Goal: Task Accomplishment & Management: Complete application form

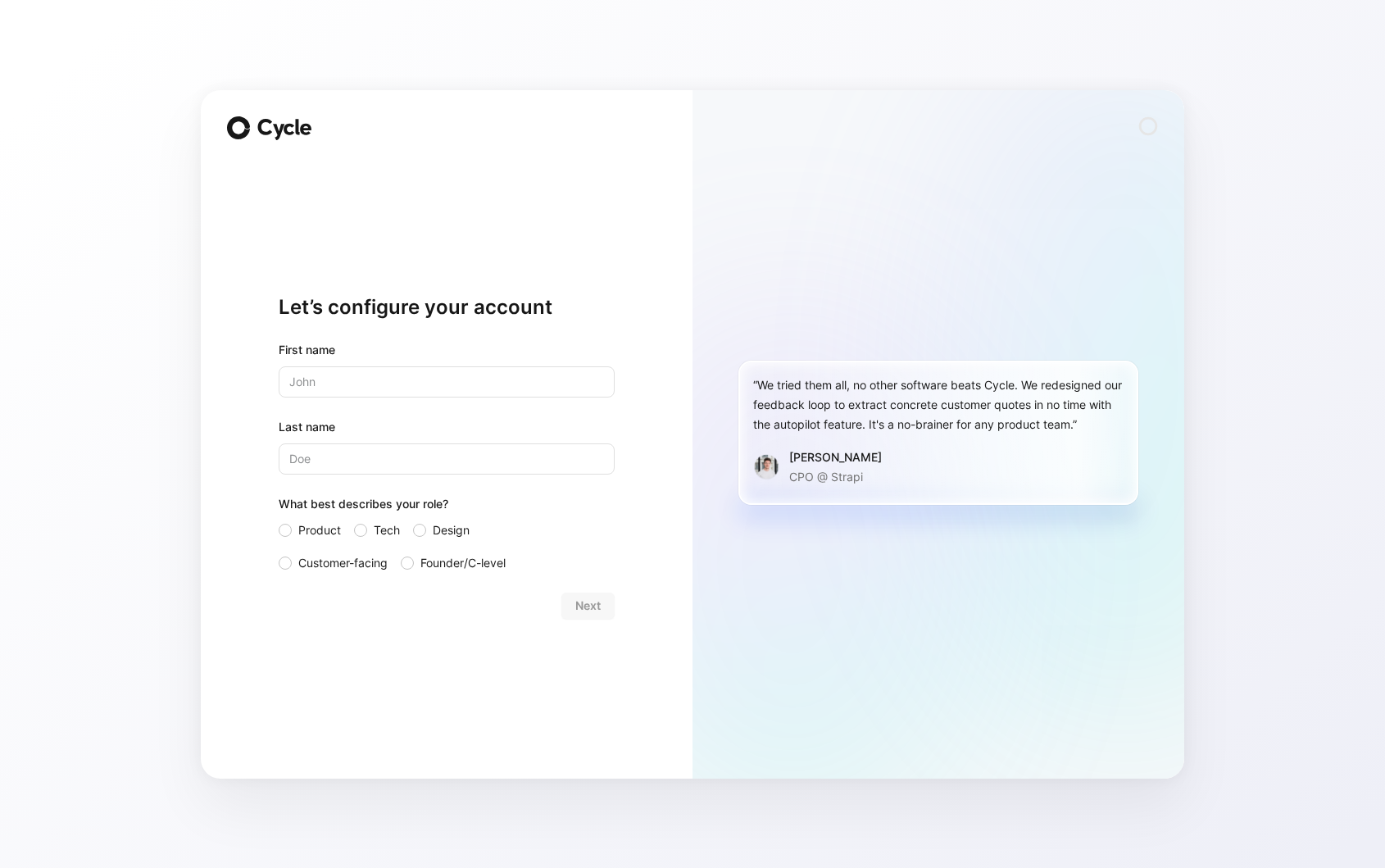
click at [557, 400] on div "First name Last name What best describes your role? Product Tech Design Custome…" at bounding box center [446, 456] width 336 height 233
click at [551, 377] on input "text" at bounding box center [446, 381] width 336 height 31
type input "Ayon"
click at [338, 463] on input "Last name" at bounding box center [446, 459] width 336 height 31
type input "Bhattacharya"
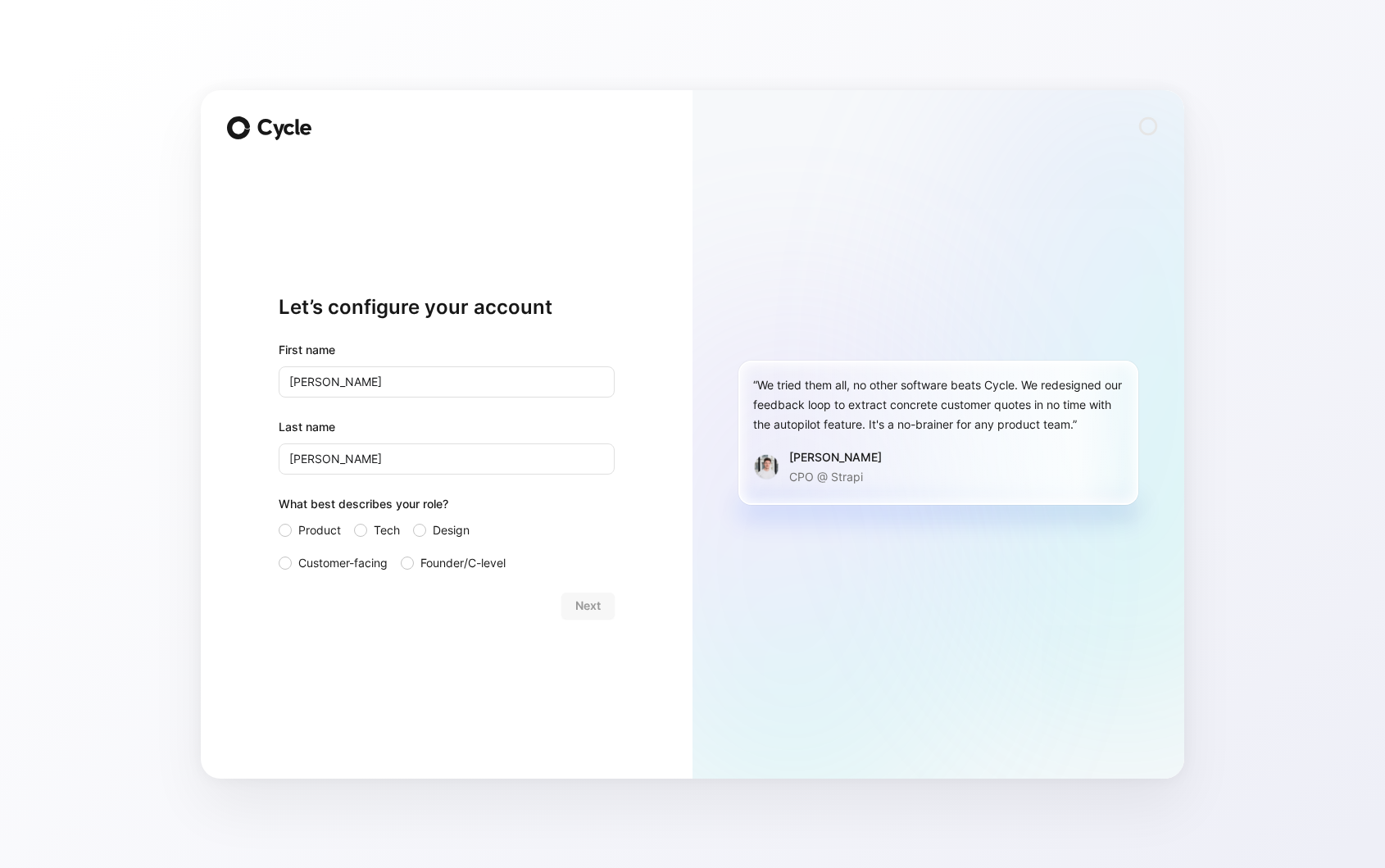
click at [300, 512] on div "What best describes your role?" at bounding box center [446, 507] width 336 height 26
click at [300, 531] on span "Product" at bounding box center [320, 530] width 43 height 20
click at [279, 520] on input "Product" at bounding box center [279, 520] width 0 height 0
click at [426, 533] on label "Design" at bounding box center [454, 530] width 82 height 20
click at [413, 520] on input "Design" at bounding box center [413, 520] width 0 height 0
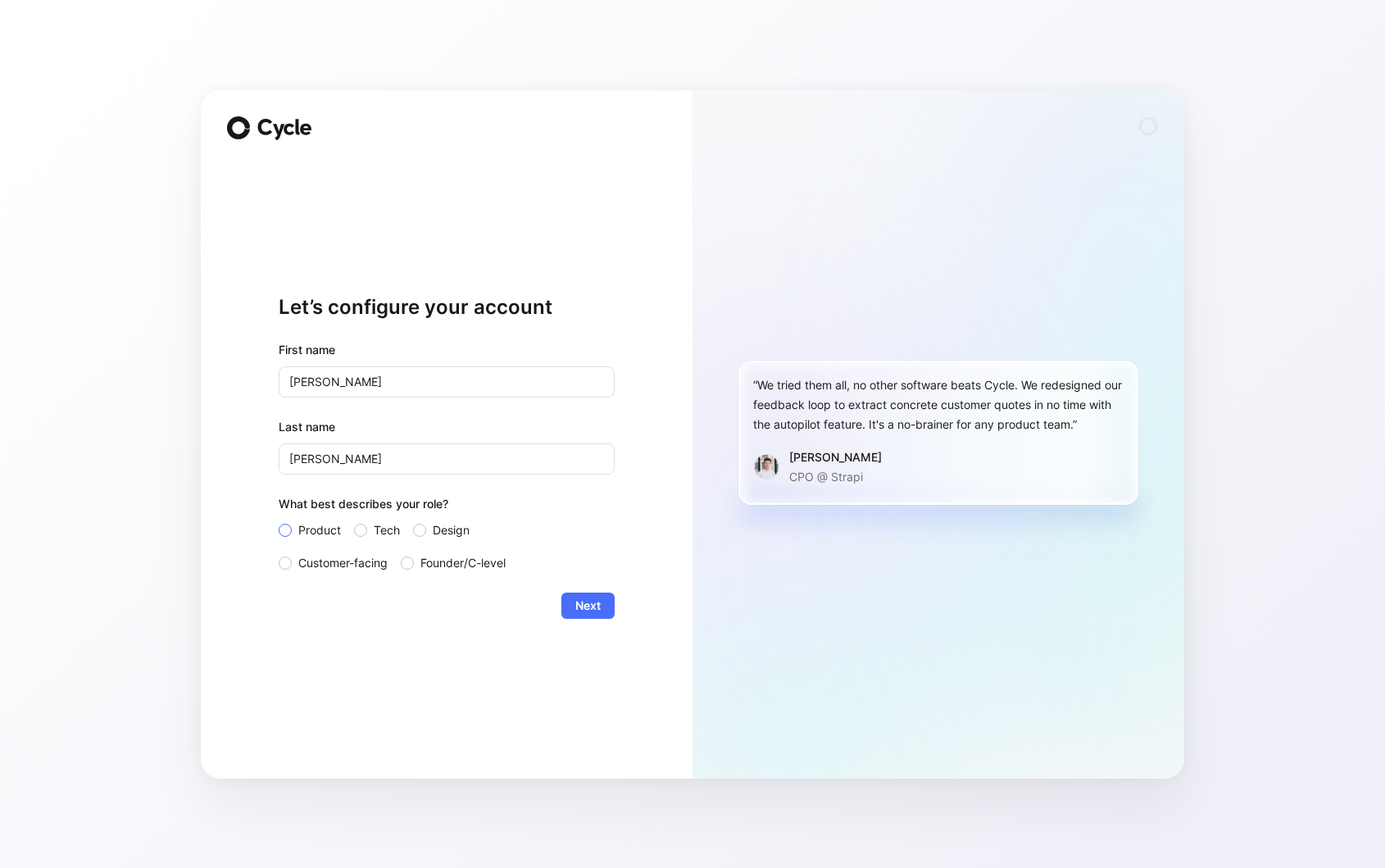
click at [330, 530] on span "Product" at bounding box center [320, 530] width 43 height 20
click at [279, 520] on input "Product" at bounding box center [279, 520] width 0 height 0
click at [427, 532] on label "Design" at bounding box center [454, 530] width 82 height 20
click at [413, 520] on input "Design" at bounding box center [413, 520] width 0 height 0
click at [597, 608] on span "Next" at bounding box center [587, 605] width 25 height 20
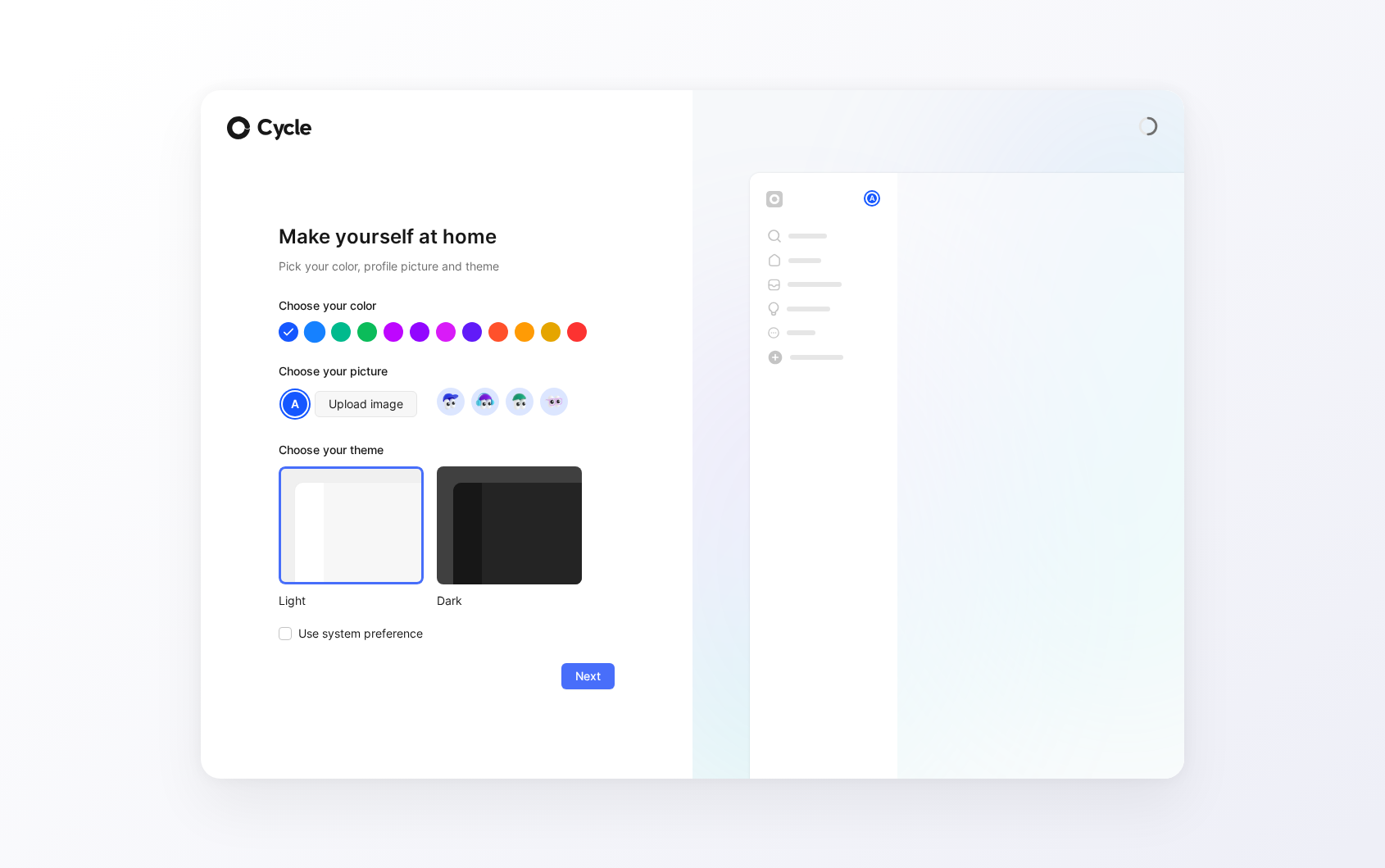
click at [319, 332] on div at bounding box center [315, 331] width 21 height 21
click at [336, 333] on div at bounding box center [341, 331] width 21 height 21
click at [365, 334] on div at bounding box center [367, 331] width 21 height 21
click at [398, 327] on div at bounding box center [393, 331] width 21 height 21
click at [423, 335] on div at bounding box center [419, 331] width 21 height 21
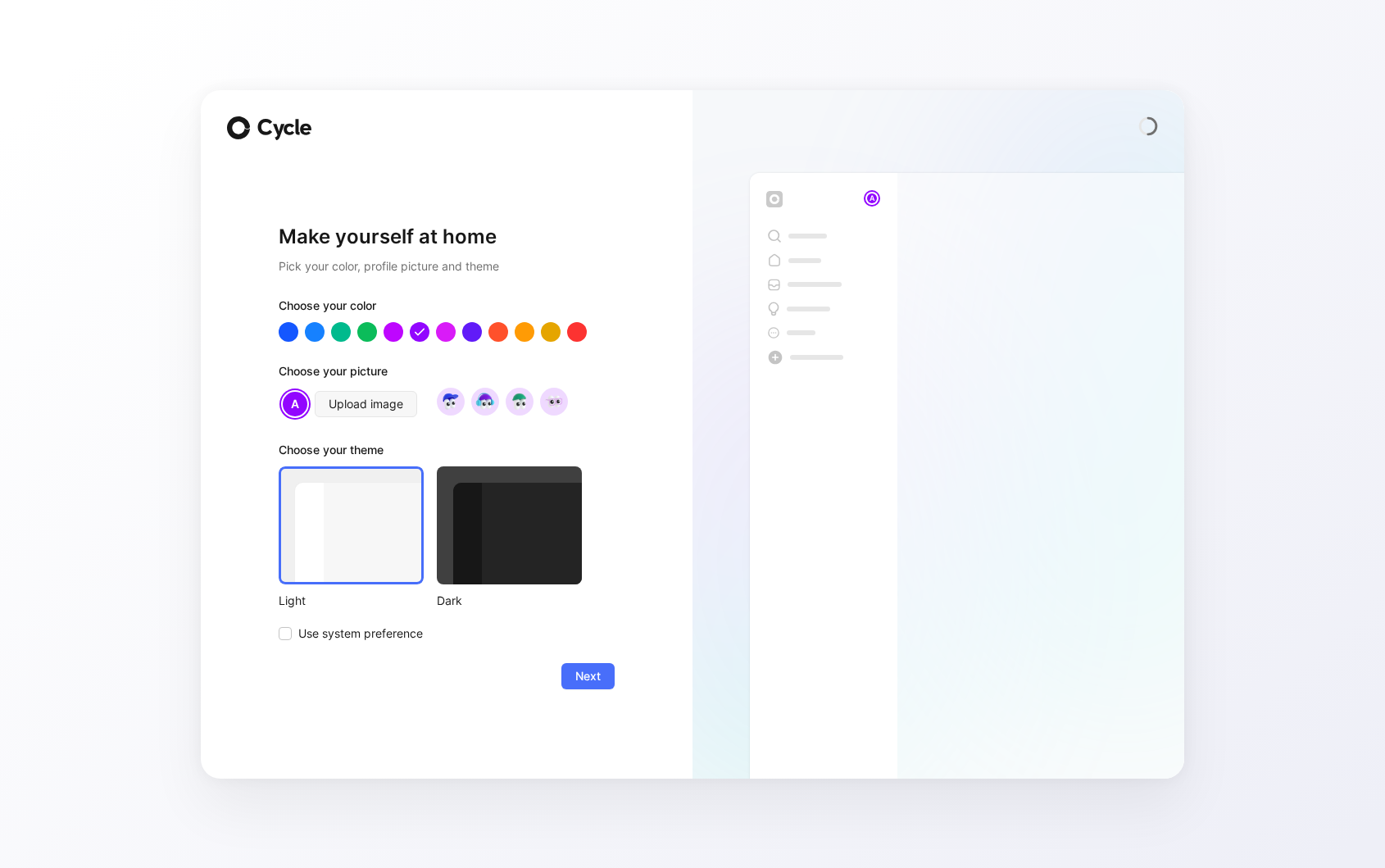
click at [495, 540] on div at bounding box center [509, 525] width 145 height 118
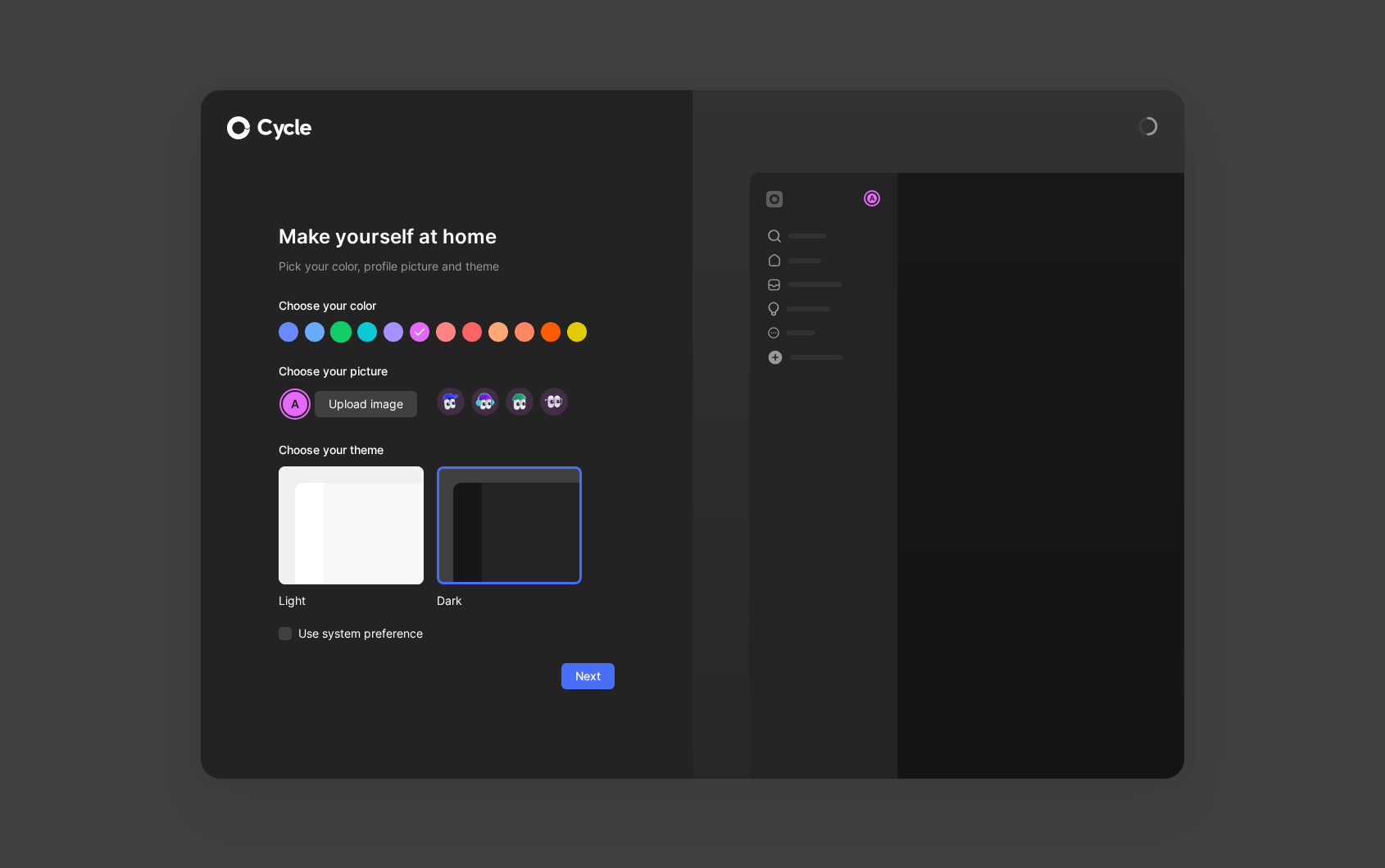
click at [338, 326] on div at bounding box center [341, 331] width 21 height 21
click at [414, 333] on div at bounding box center [419, 331] width 21 height 21
click at [604, 680] on button "Next" at bounding box center [587, 676] width 53 height 26
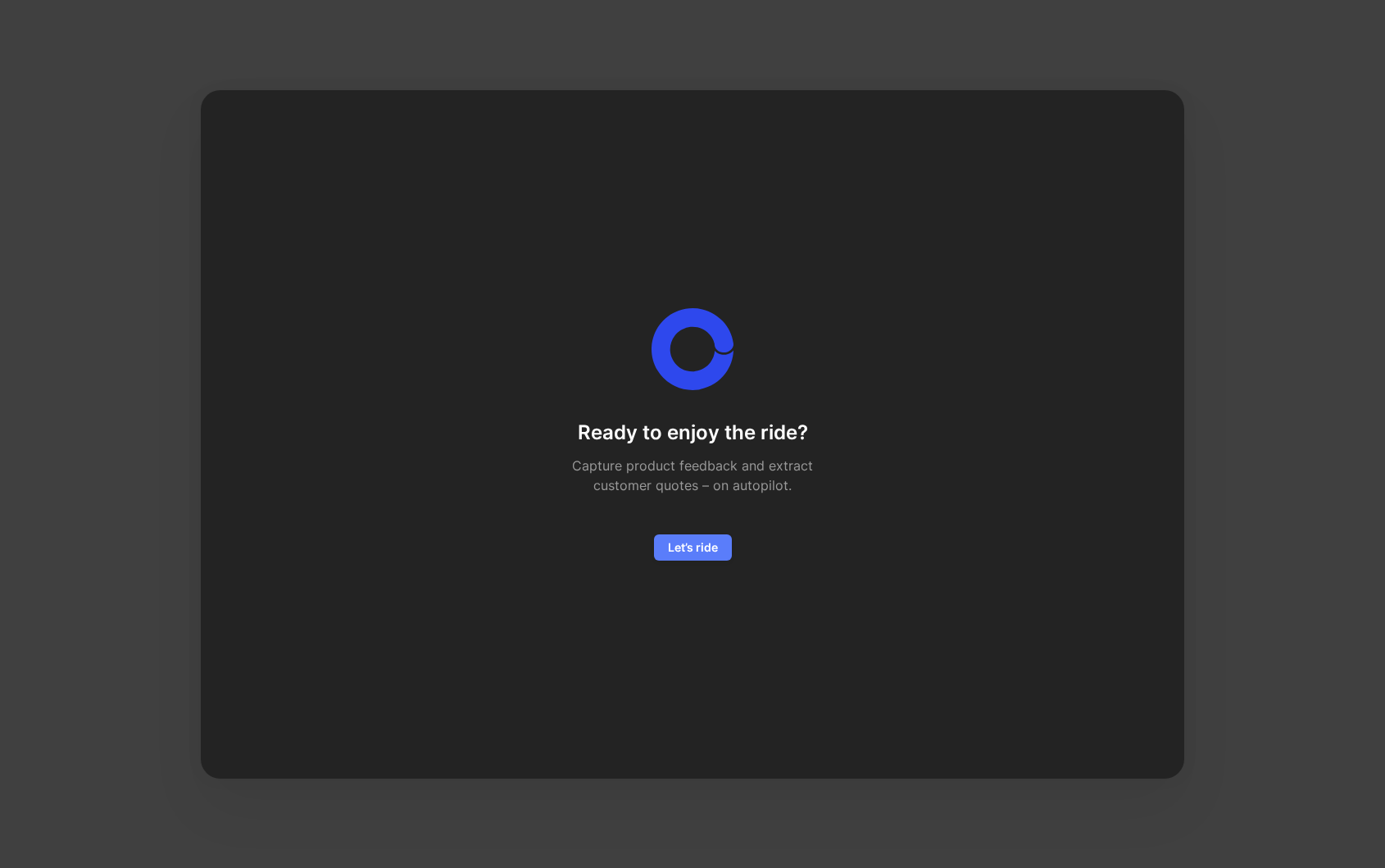
click at [703, 551] on span "Let’s ride" at bounding box center [692, 547] width 50 height 20
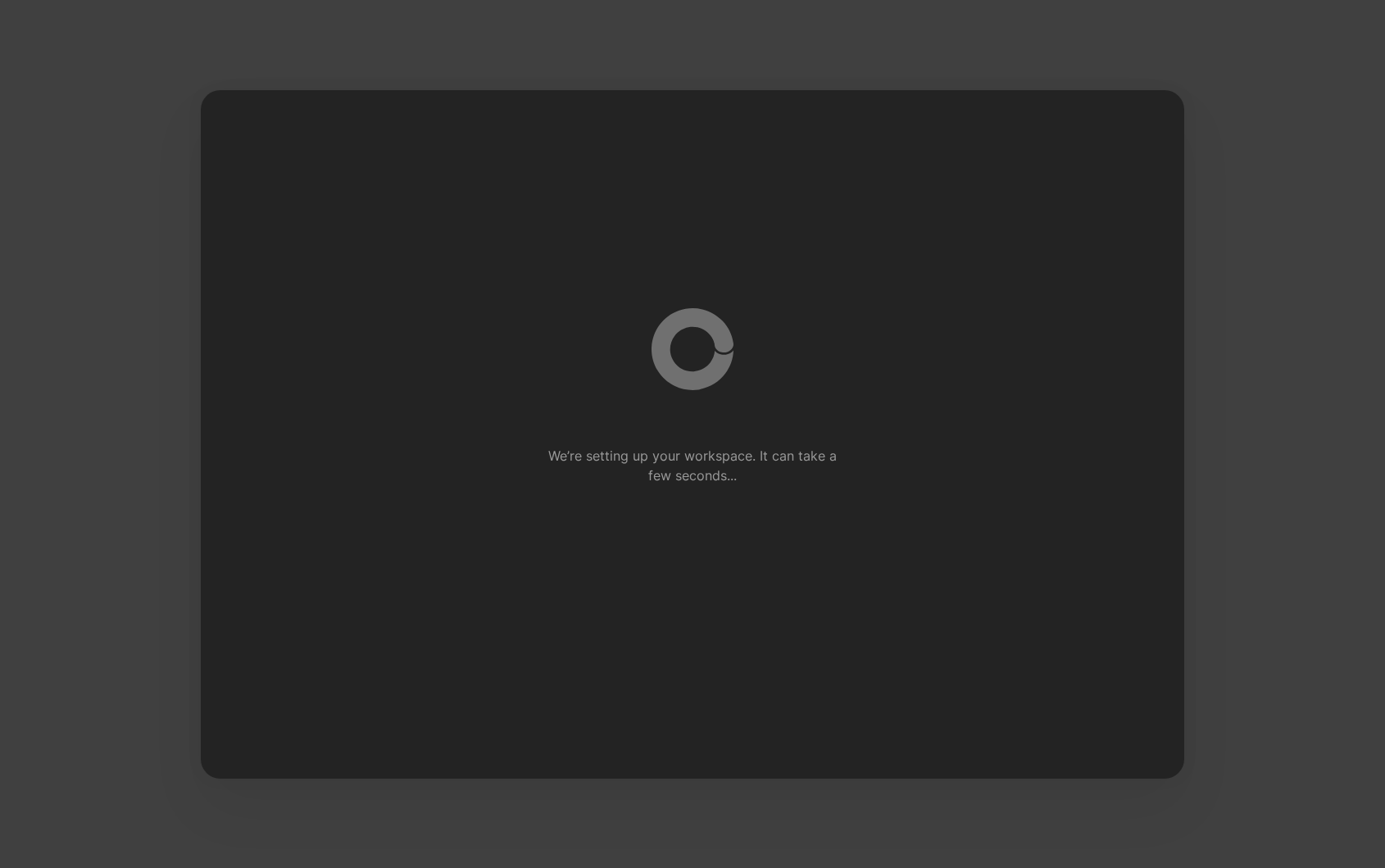
drag, startPoint x: 749, startPoint y: 475, endPoint x: 748, endPoint y: 403, distance: 72.0
click at [749, 403] on div "We’re setting up your workspace. It can take a few seconds... Ready to enjoy th…" at bounding box center [692, 434] width 930 height 253
drag, startPoint x: 755, startPoint y: 474, endPoint x: 755, endPoint y: 395, distance: 79.0
click at [755, 395] on div "We’re setting up your workspace. It can take a few seconds... Ready to enjoy th…" at bounding box center [692, 434] width 930 height 253
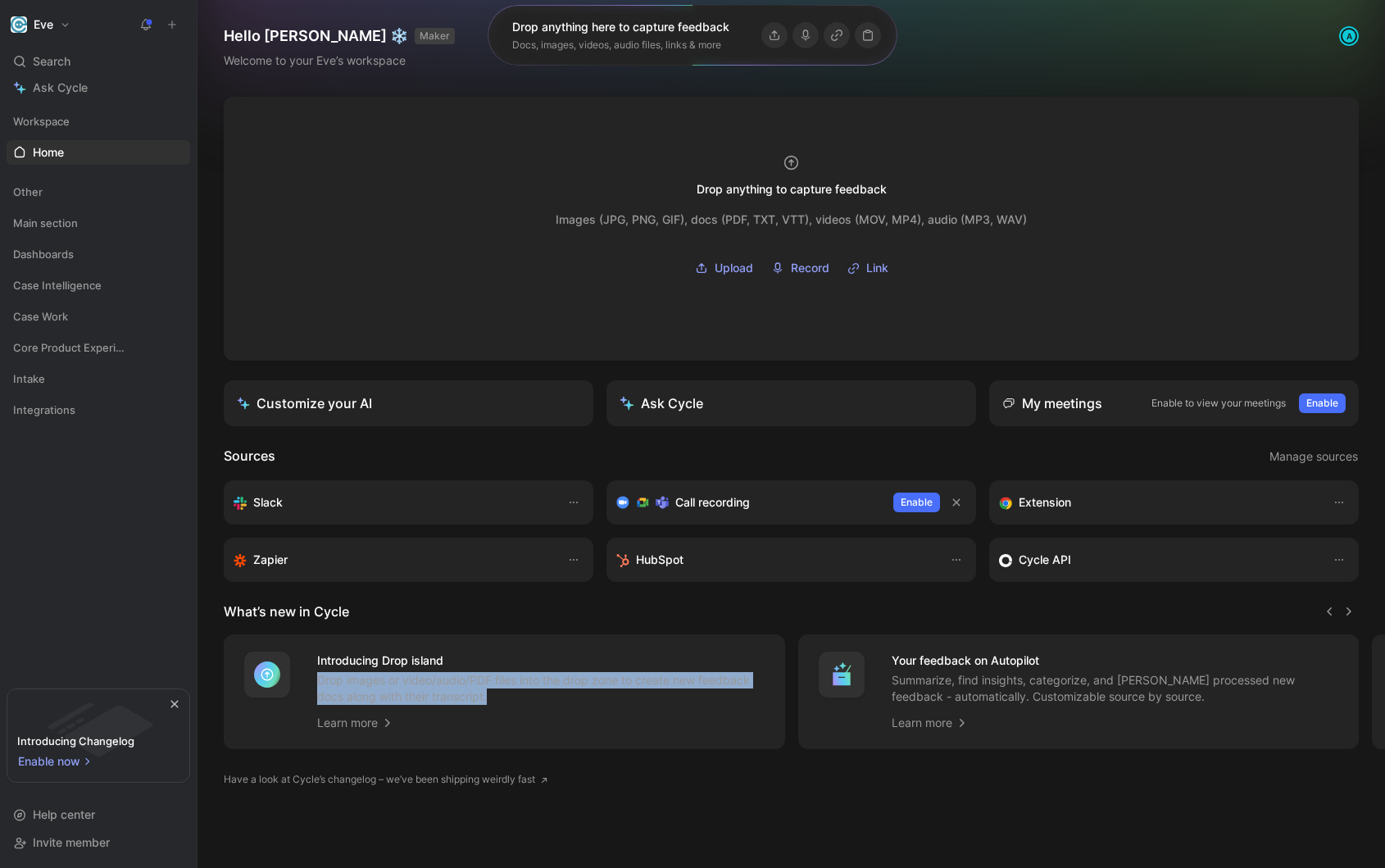
drag, startPoint x: 544, startPoint y: 702, endPoint x: 533, endPoint y: 657, distance: 46.3
click at [533, 657] on div "Introducing Drop island Drop images or video/audio/PDF files into the drop zone…" at bounding box center [541, 692] width 448 height 82
click at [533, 657] on h4 "Introducing Drop island" at bounding box center [541, 660] width 448 height 20
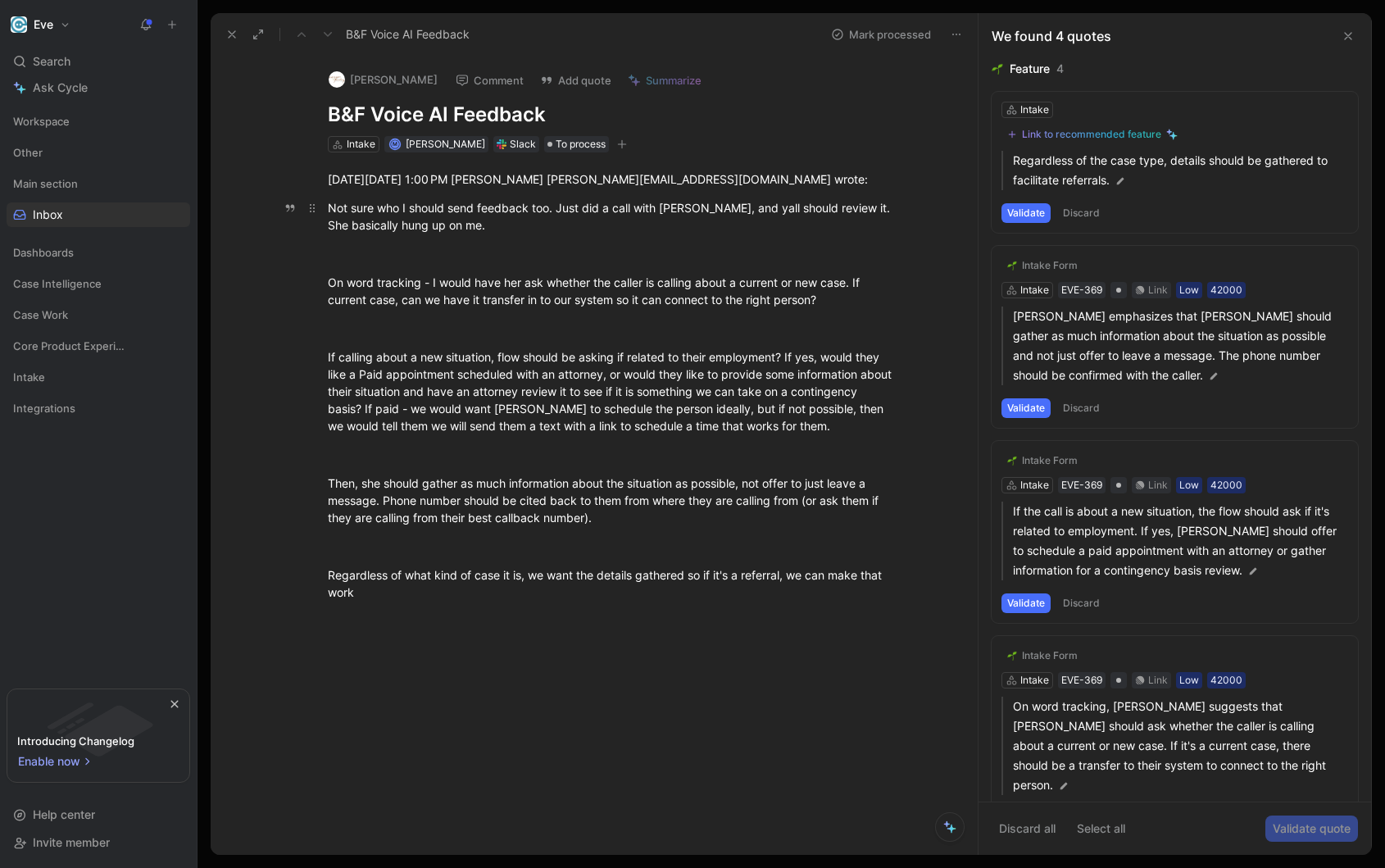
click at [648, 224] on div "Not sure who I should send feedback too. Just did a call with [PERSON_NAME], an…" at bounding box center [610, 217] width 567 height 34
click at [595, 308] on p "On word tracking - I would have her ask whether the caller is calling about a c…" at bounding box center [611, 291] width 629 height 44
click at [596, 609] on div "[DATE][DATE] 1:00 PM [PERSON_NAME] [PERSON_NAME][EMAIL_ADDRESS][DOMAIN_NAME] wr…" at bounding box center [611, 386] width 733 height 466
click at [581, 679] on div at bounding box center [611, 749] width 733 height 261
click at [1030, 217] on button "Validate" at bounding box center [1026, 213] width 49 height 20
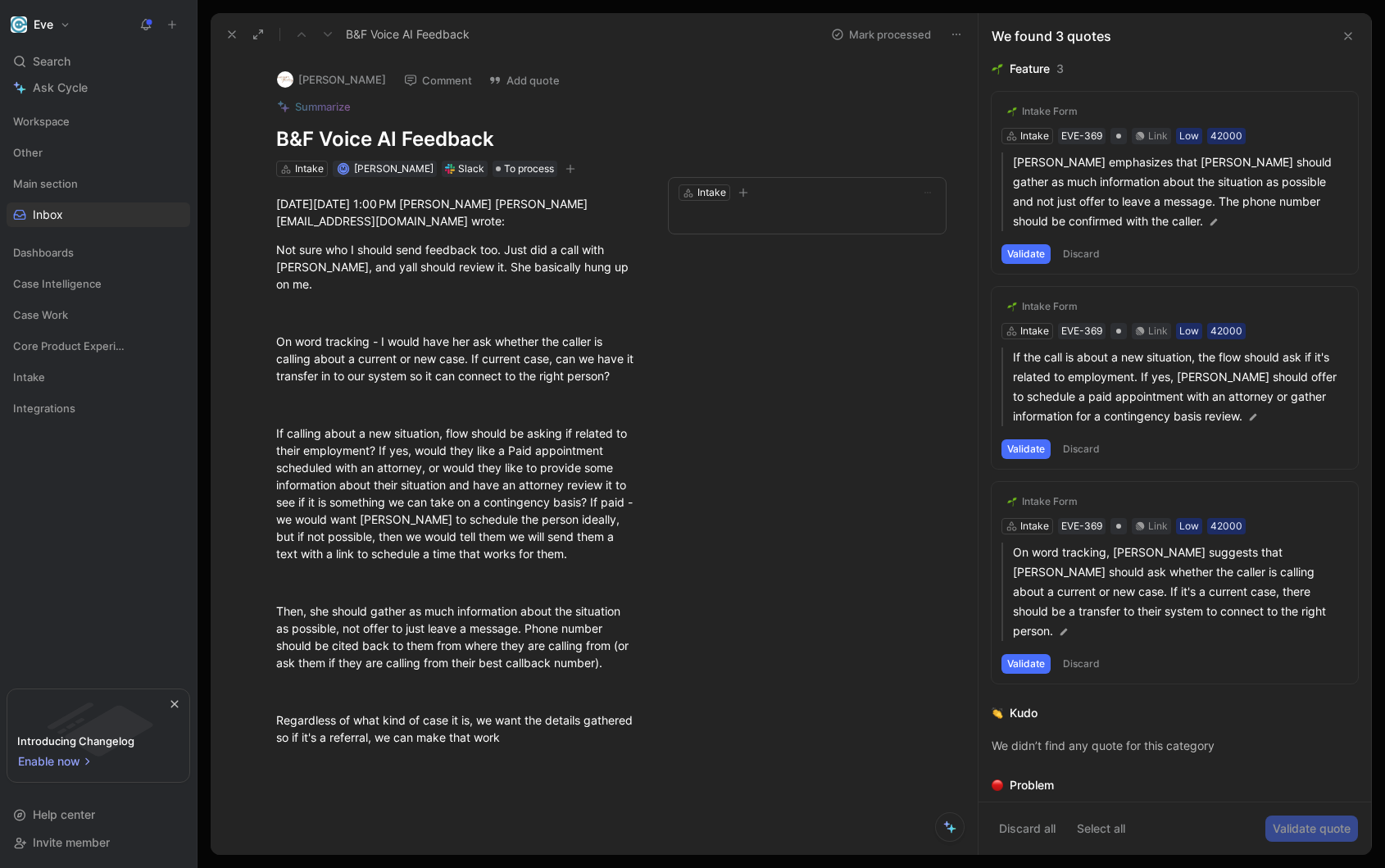
scroll to position [3, 0]
click at [1014, 254] on button "Validate" at bounding box center [1026, 254] width 49 height 20
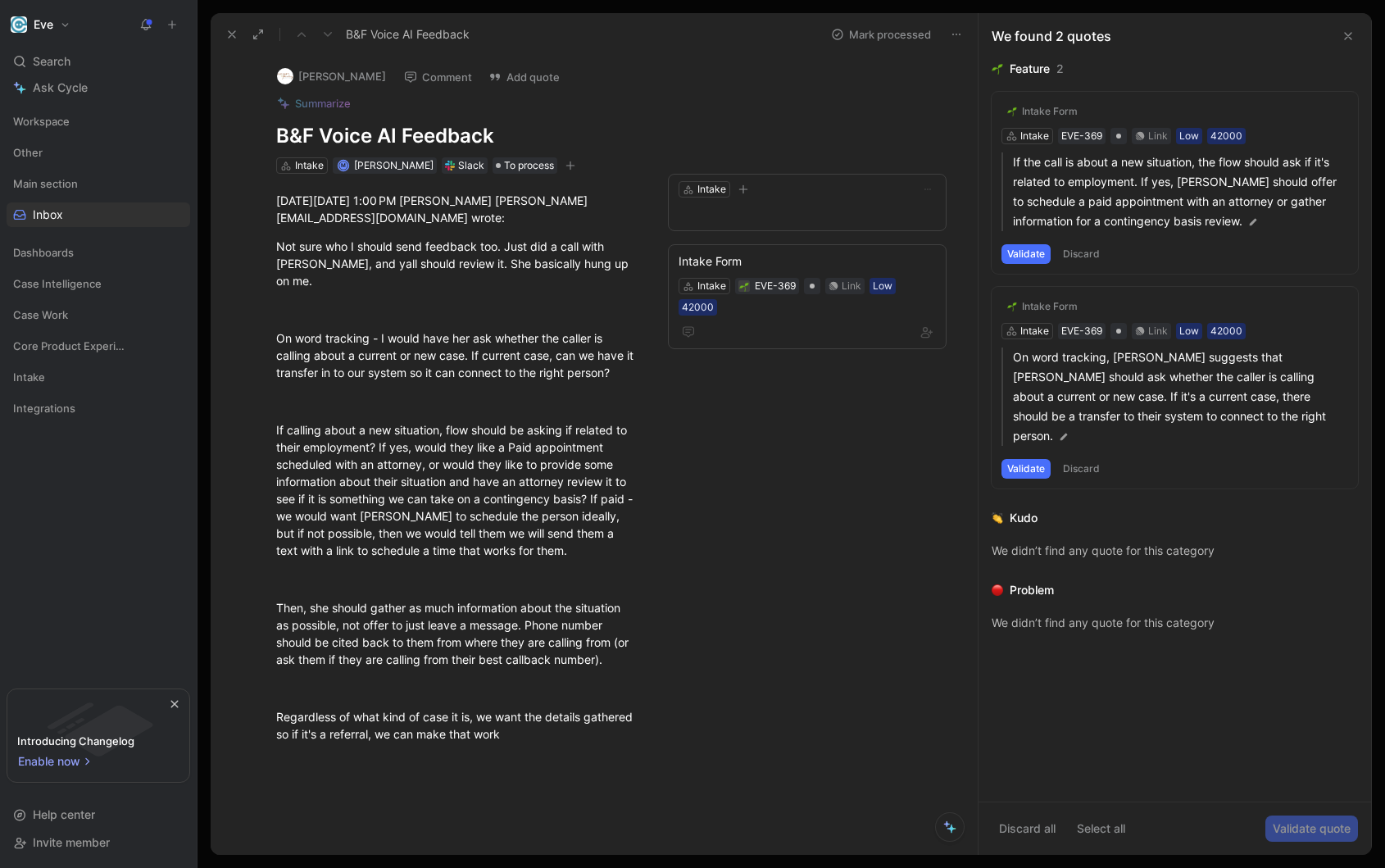
click at [1030, 251] on button "Validate" at bounding box center [1026, 254] width 49 height 20
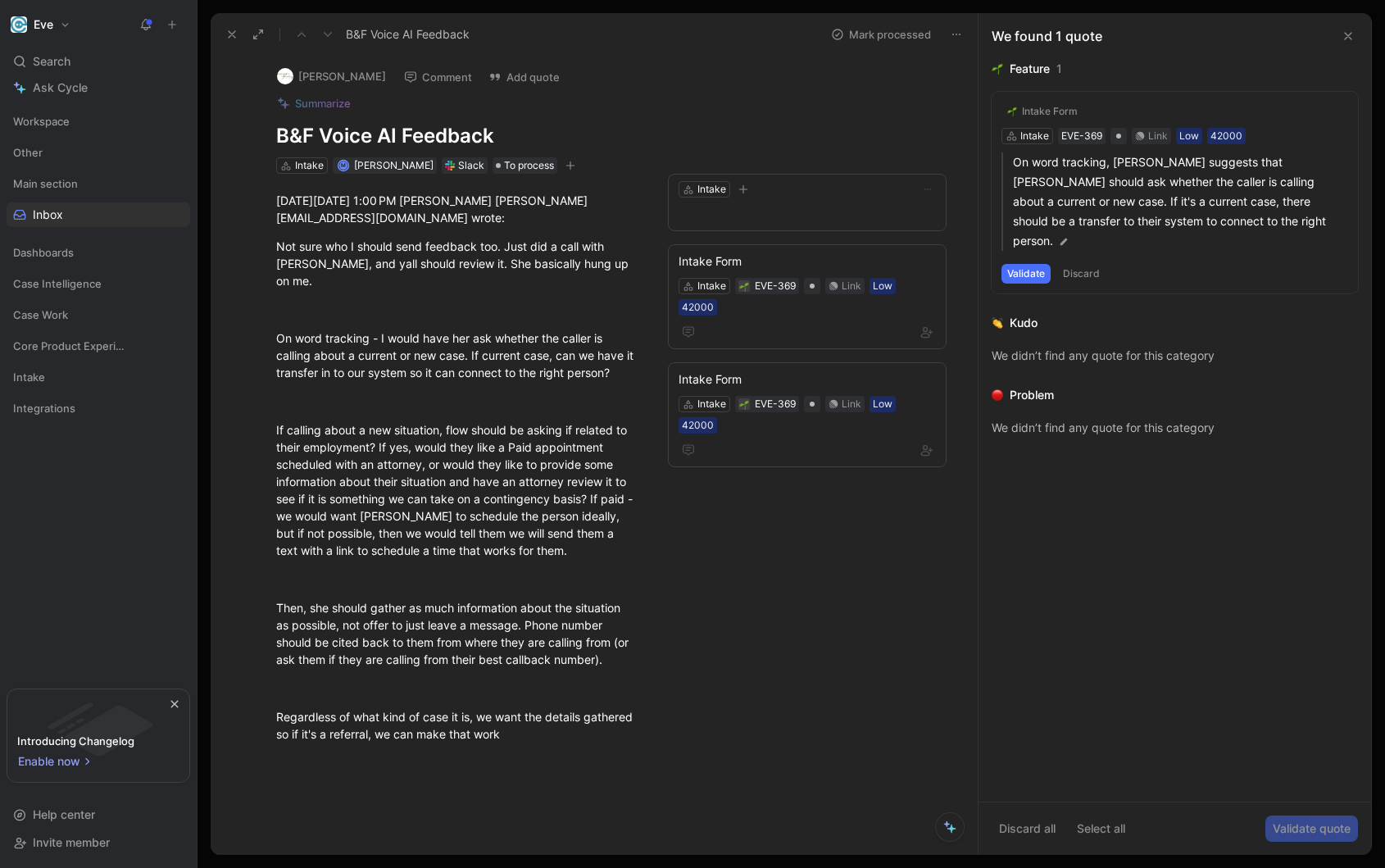
click at [1030, 264] on button "Validate" at bounding box center [1026, 274] width 49 height 20
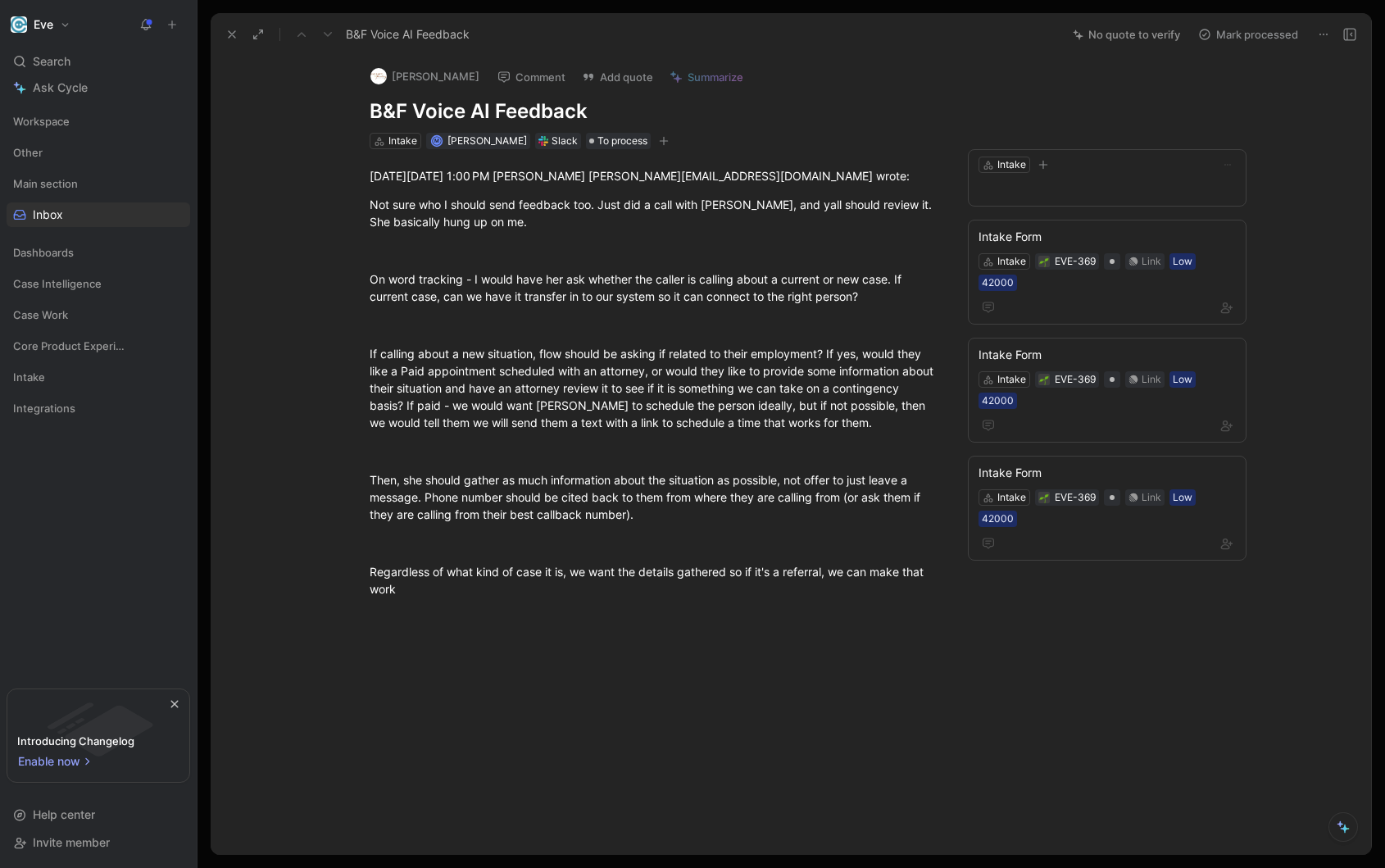
click at [164, 28] on button at bounding box center [172, 25] width 23 height 23
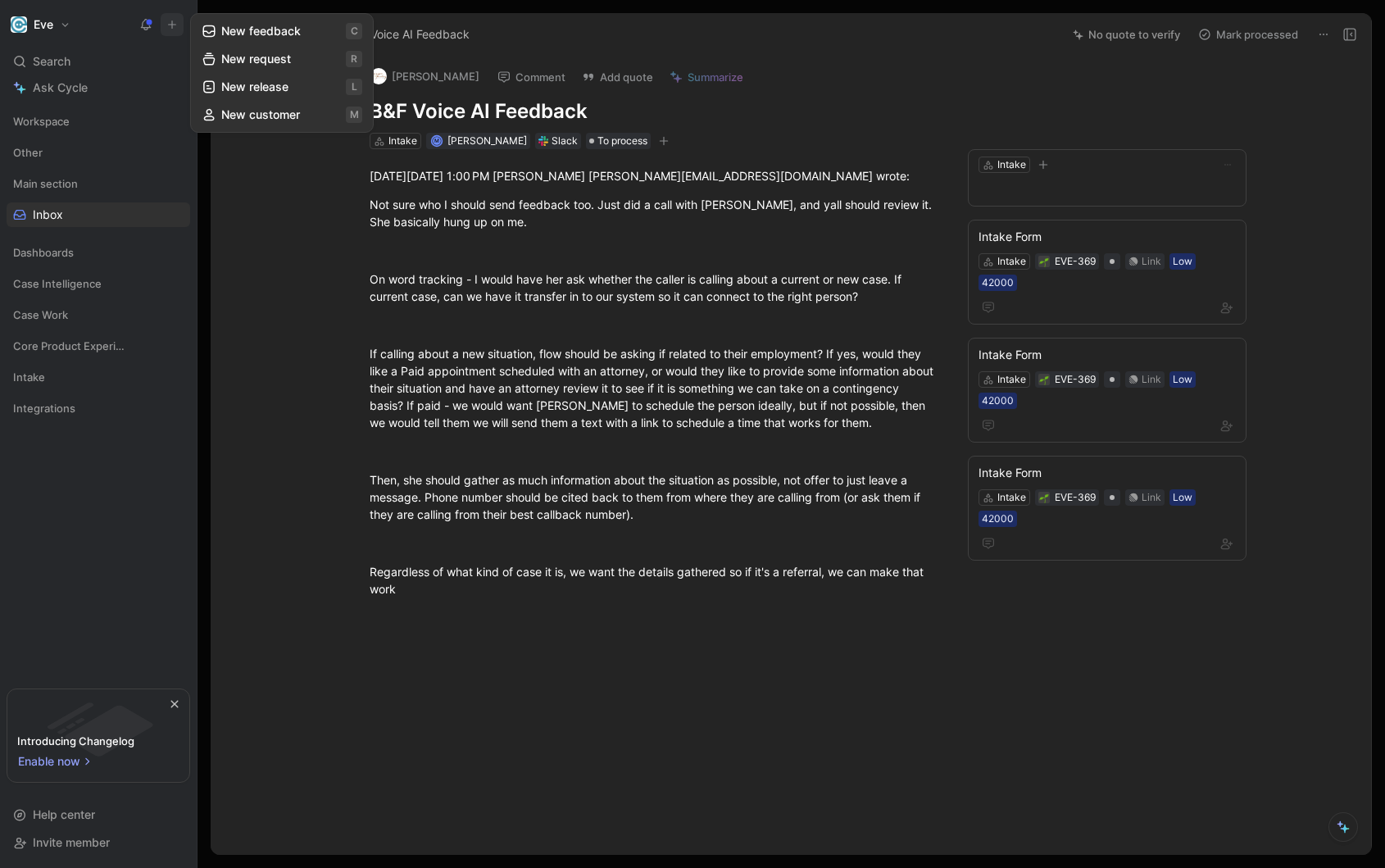
click at [283, 29] on button "New feedback c" at bounding box center [282, 31] width 176 height 28
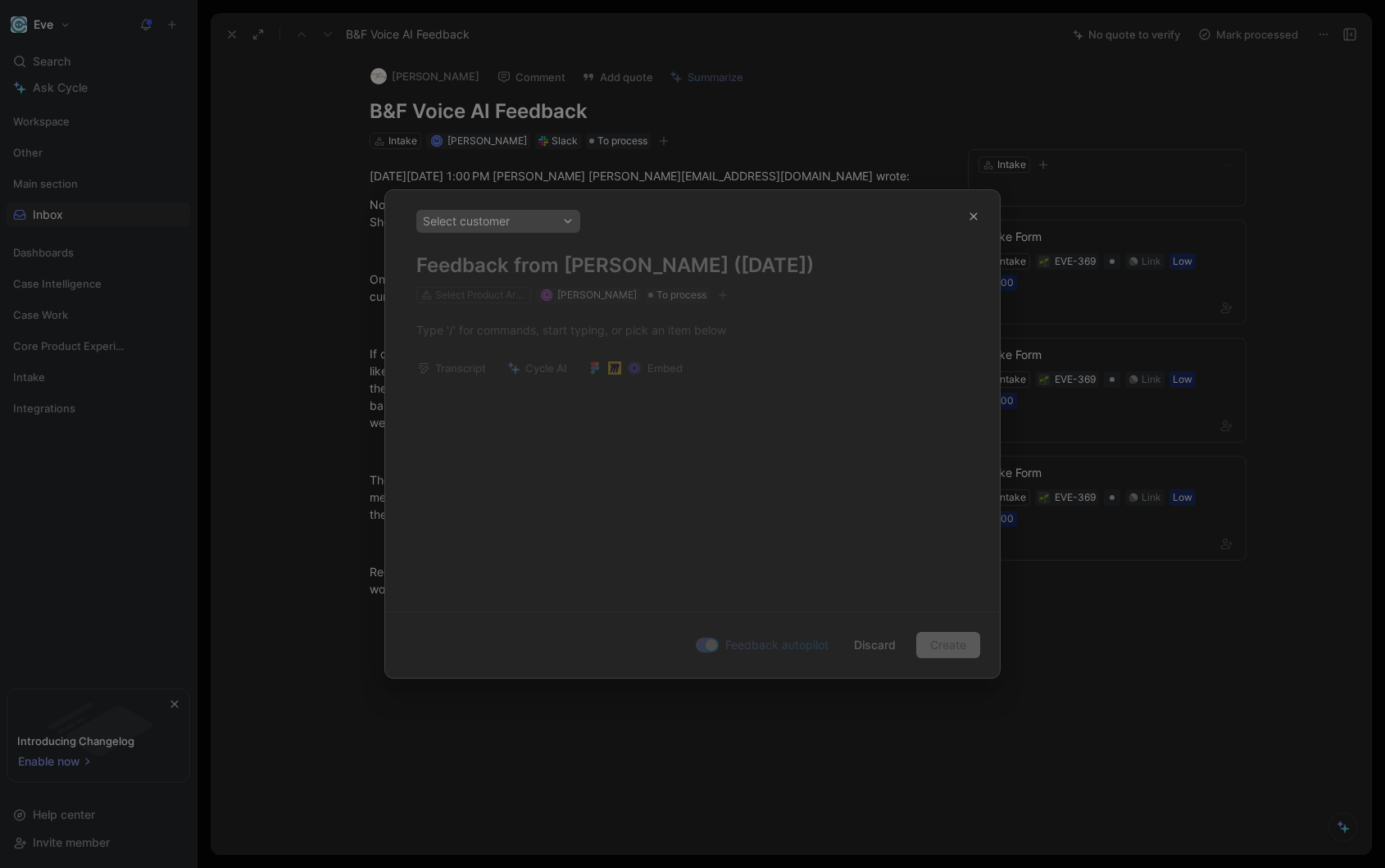
scroll to position [0, 0]
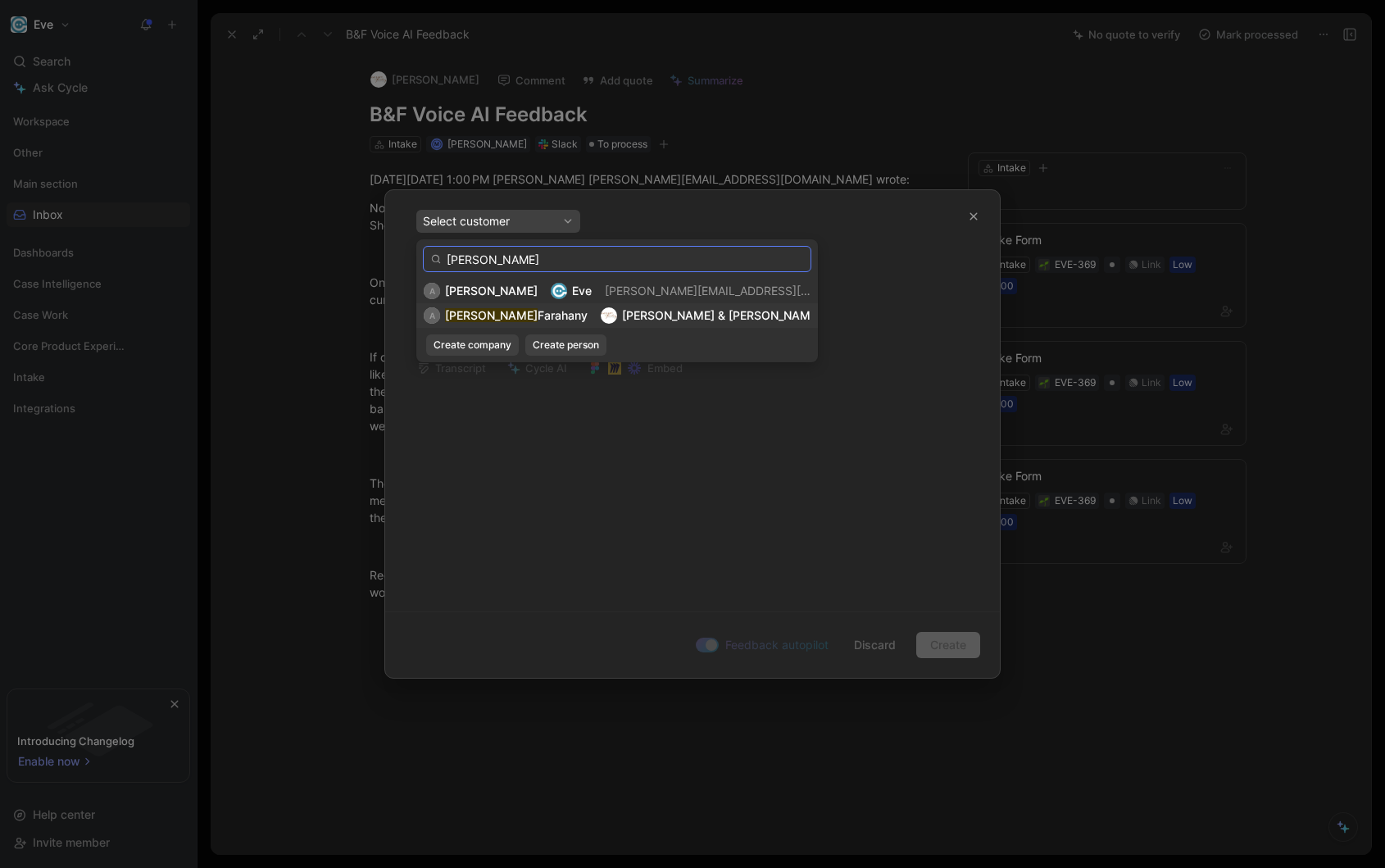
type input "[PERSON_NAME]"
click at [537, 320] on span "Farahany" at bounding box center [562, 314] width 50 height 14
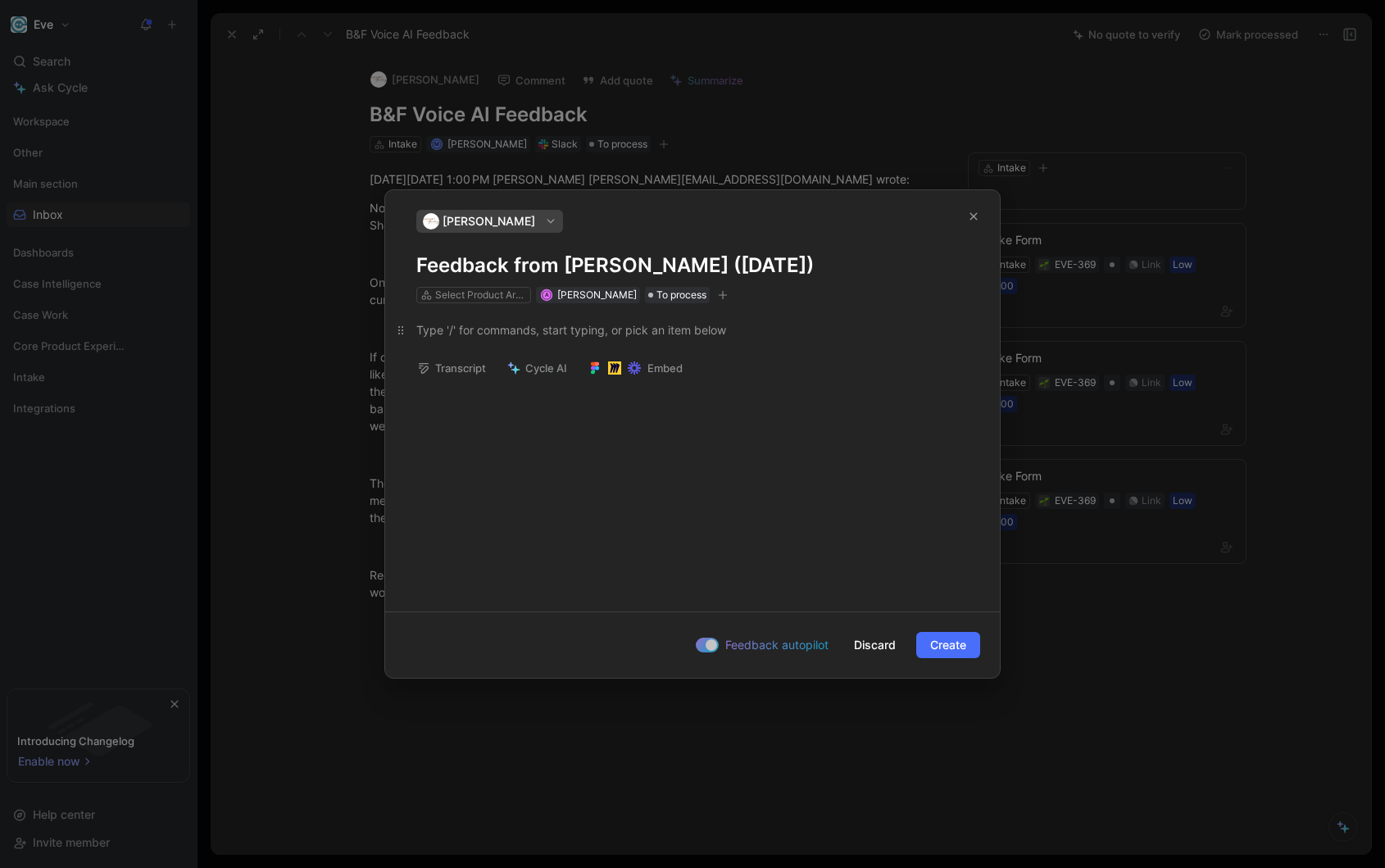
click at [678, 340] on p at bounding box center [692, 329] width 615 height 27
click at [683, 322] on div at bounding box center [692, 329] width 552 height 17
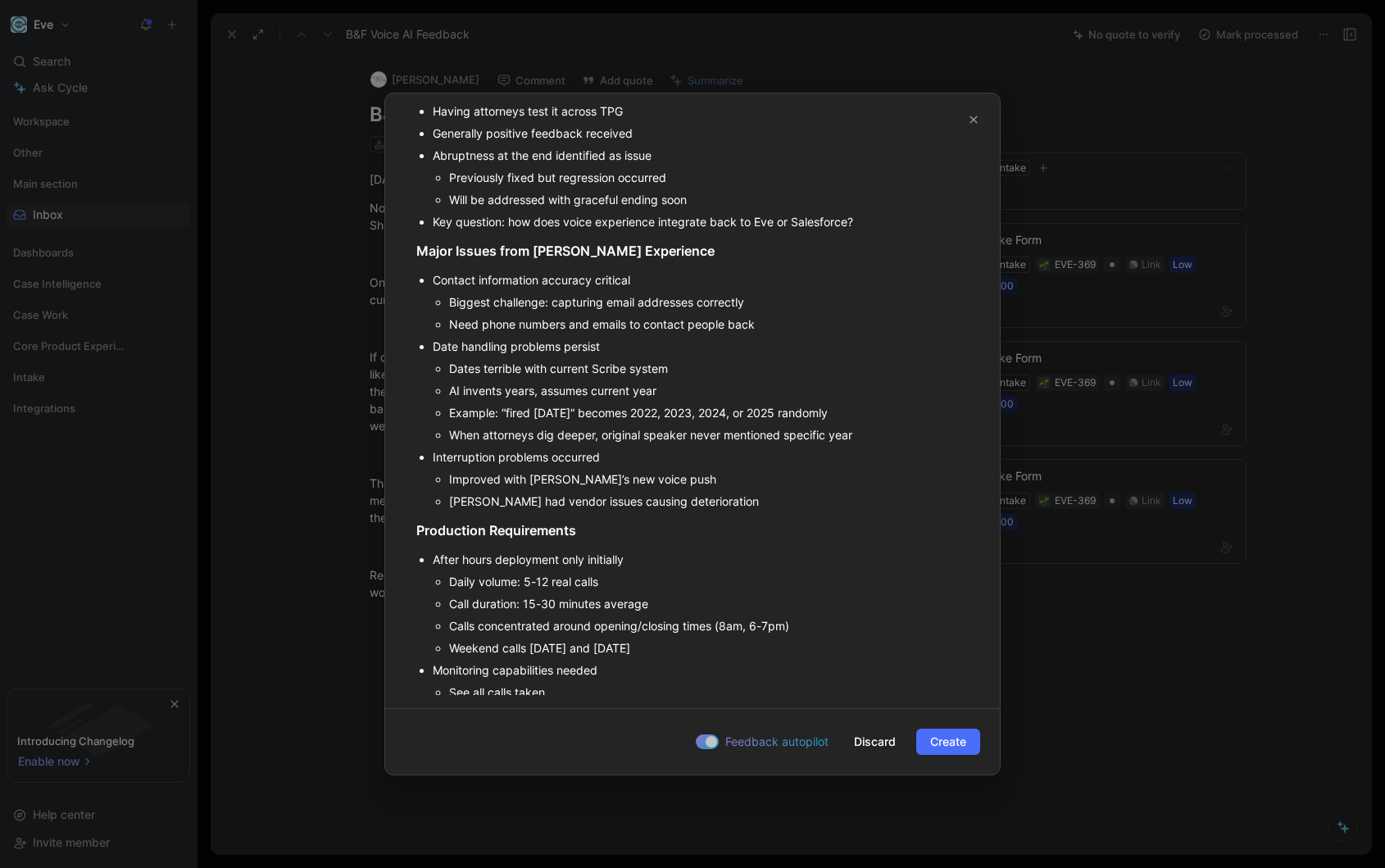
scroll to position [610, 0]
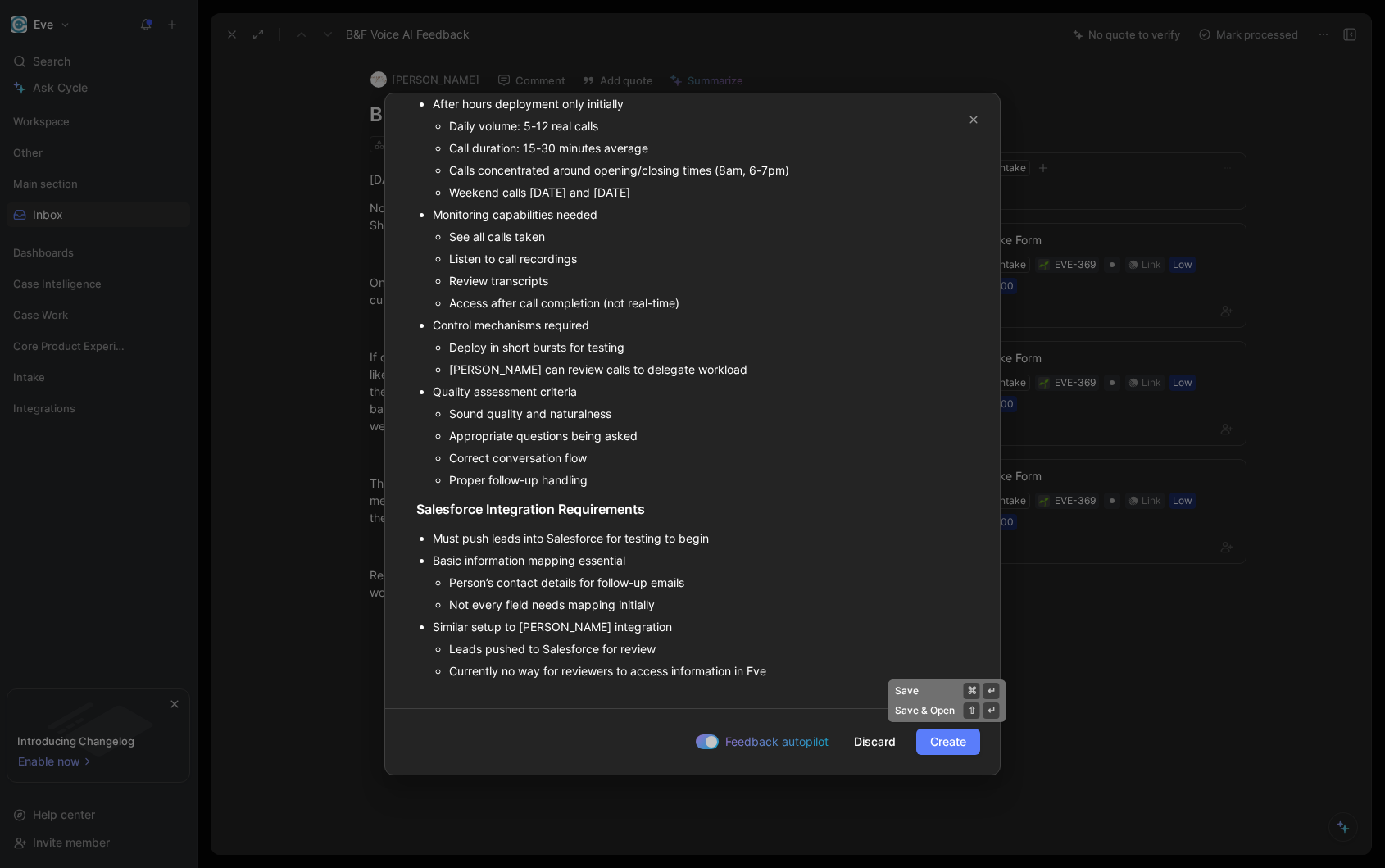
click at [946, 744] on span "Create" at bounding box center [948, 742] width 36 height 20
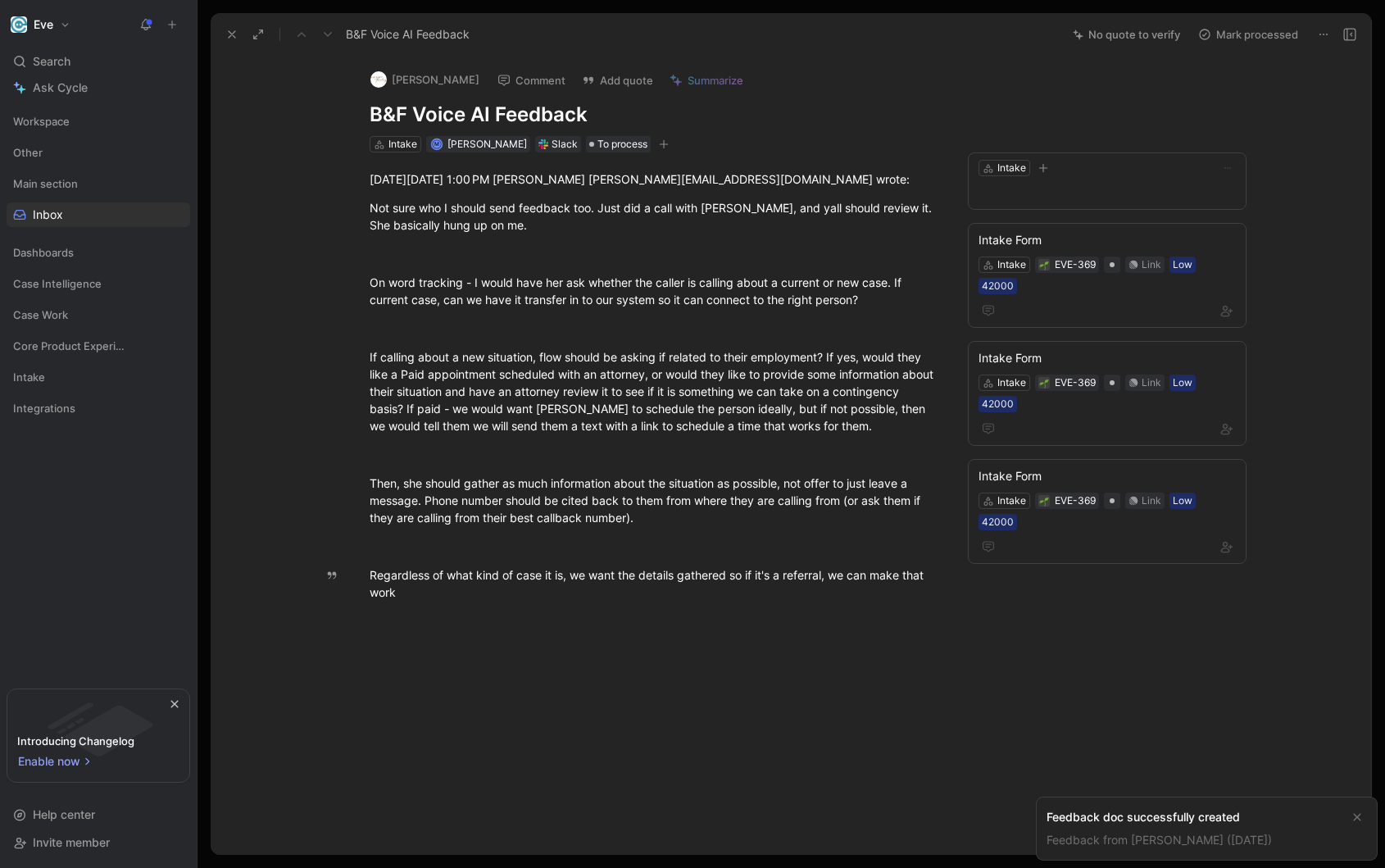
click at [1205, 823] on div "Feedback doc successfully created" at bounding box center [1193, 817] width 295 height 20
click at [1154, 842] on link "Feedback from [PERSON_NAME] ([DATE])" at bounding box center [1159, 839] width 226 height 14
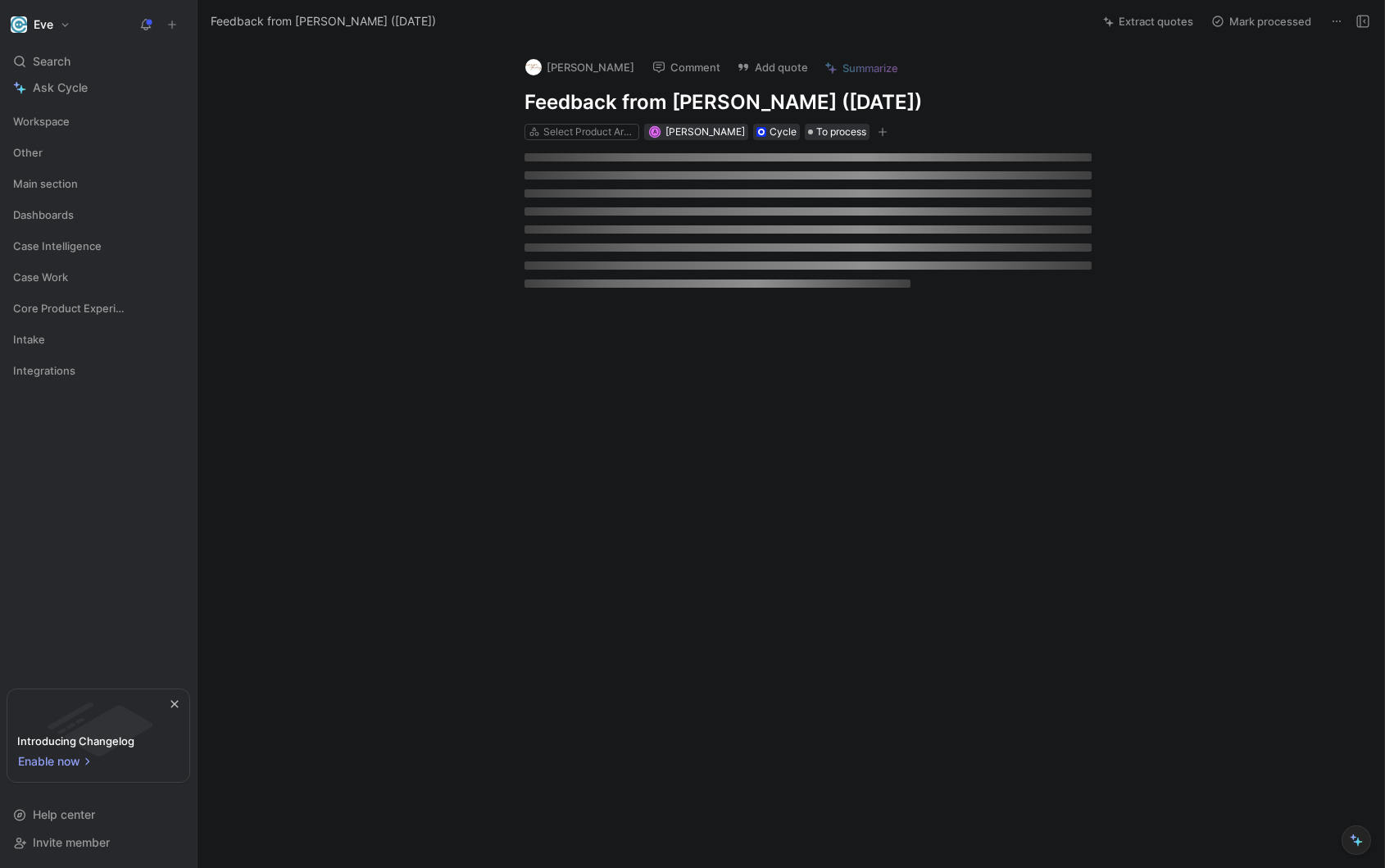
click at [1137, 810] on div "[PERSON_NAME] Comment Add quote Summarize Feedback from [PERSON_NAME] ([DATE]) …" at bounding box center [791, 455] width 1186 height 825
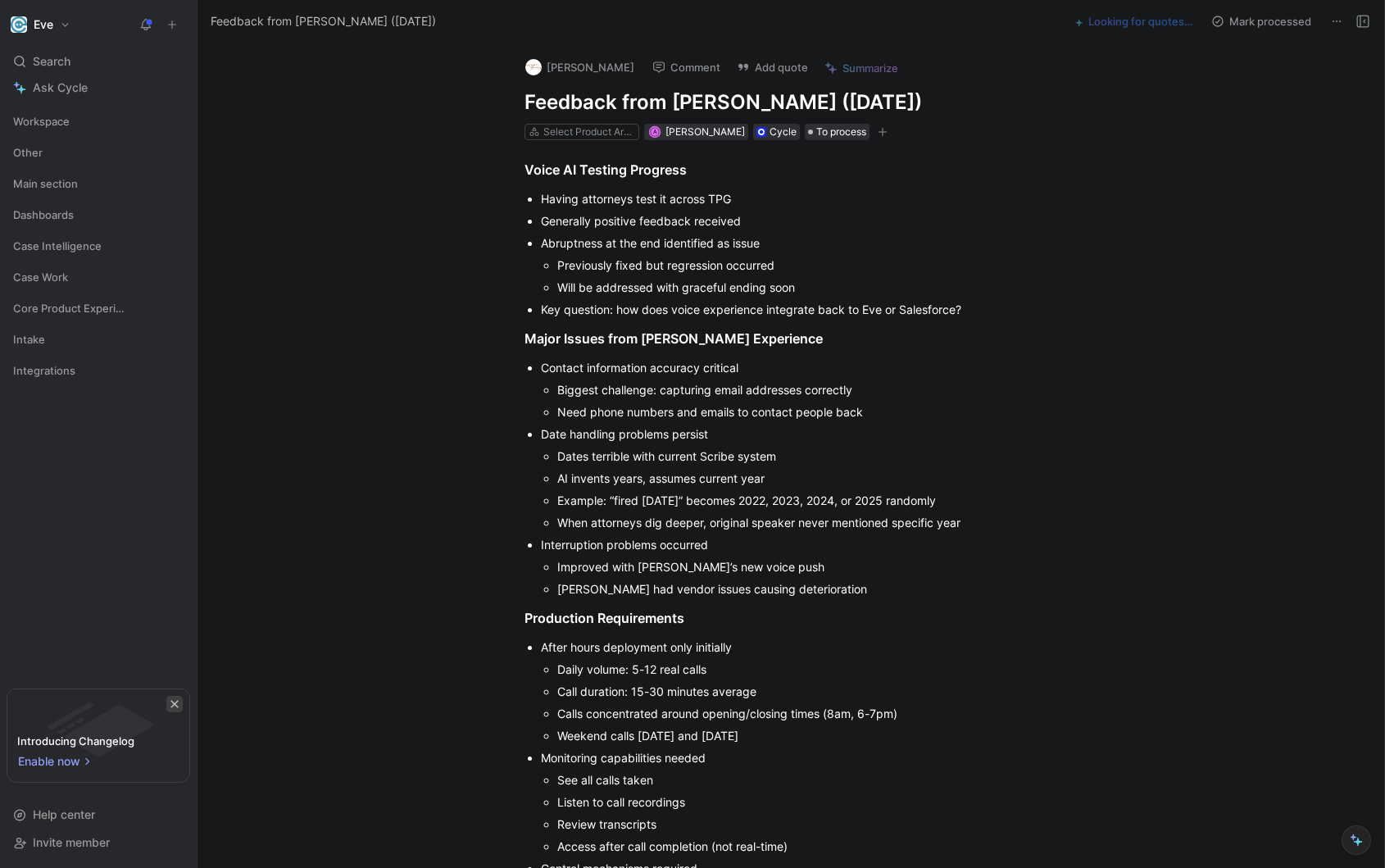
click at [171, 701] on icon "button" at bounding box center [175, 704] width 10 height 10
click at [78, 337] on div "Intake" at bounding box center [98, 339] width 184 height 25
click at [62, 373] on link "Inbox" at bounding box center [98, 370] width 184 height 25
click at [590, 137] on div "2 Product Areas" at bounding box center [579, 132] width 73 height 16
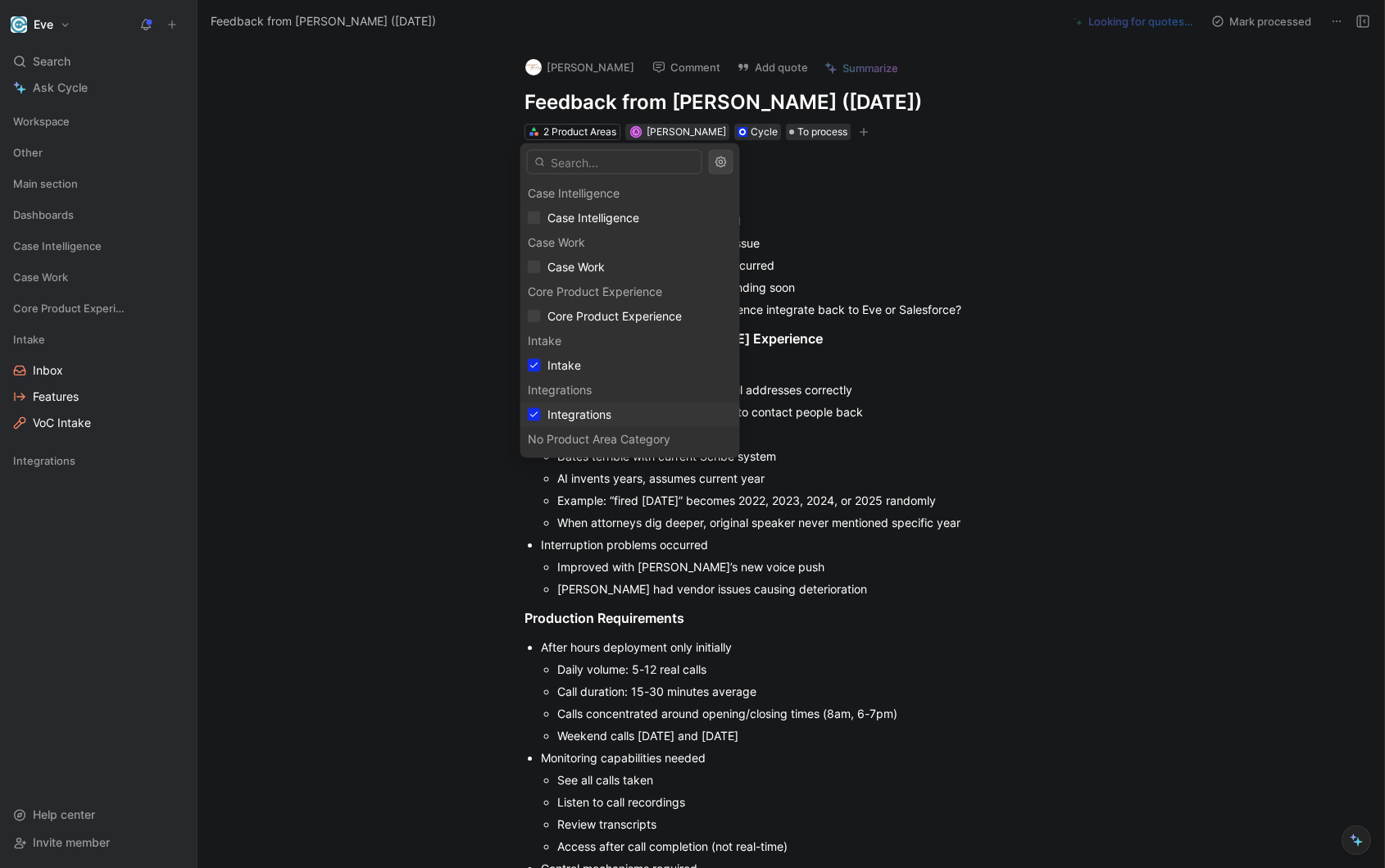
click at [557, 412] on span "Integrations" at bounding box center [579, 413] width 64 height 14
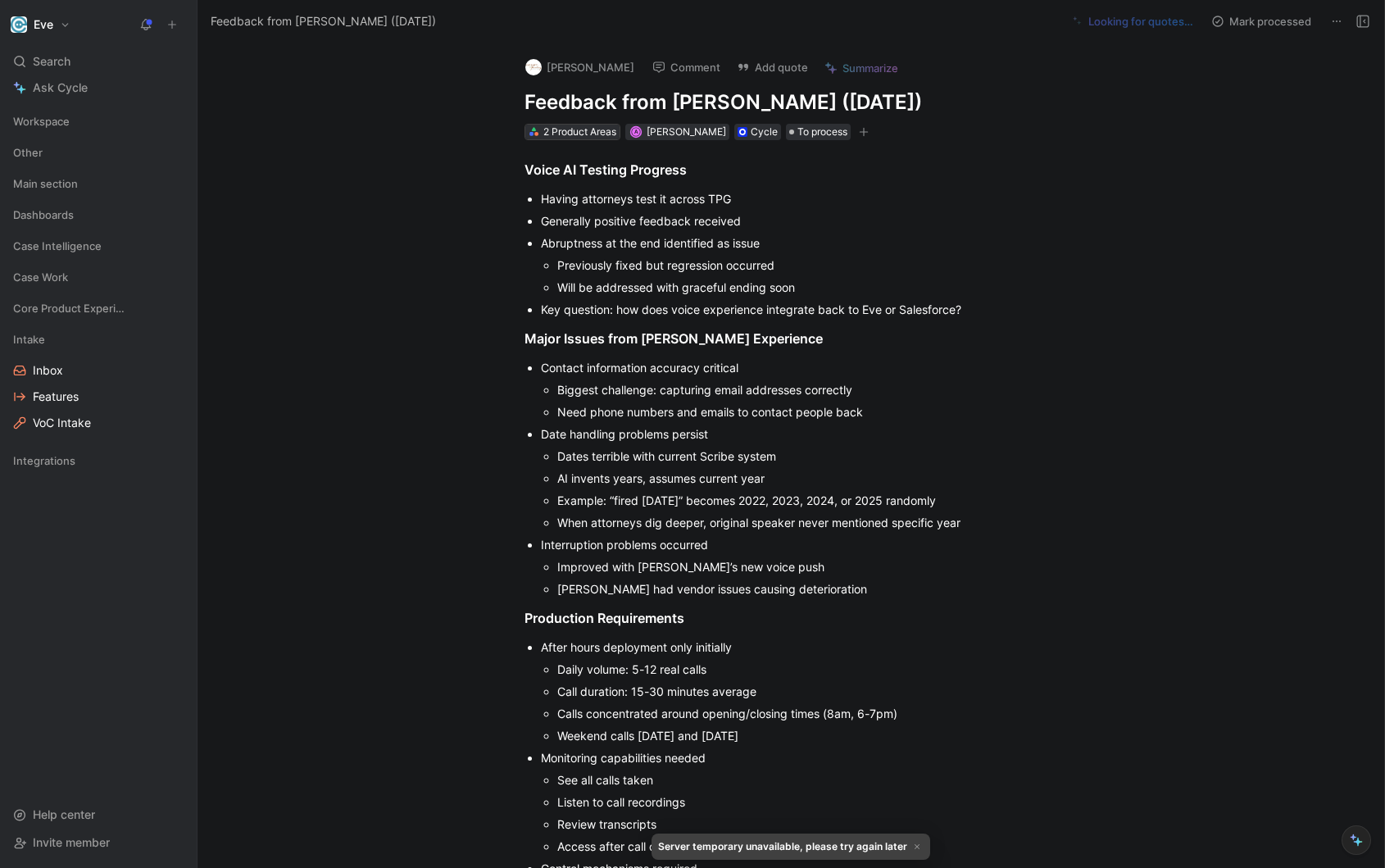
click at [581, 127] on div "2 Product Areas" at bounding box center [579, 132] width 73 height 16
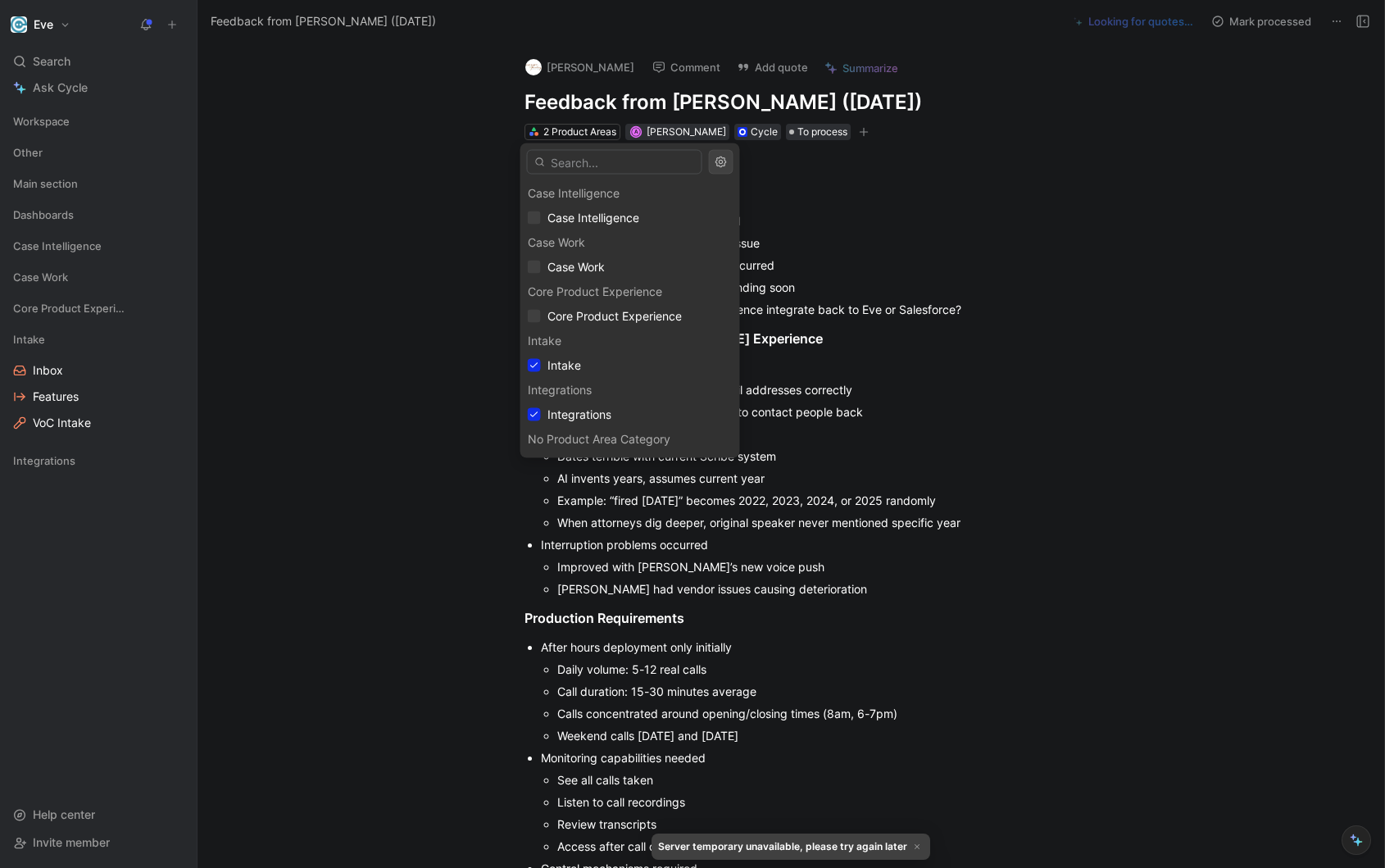
click at [541, 399] on div "Integrations" at bounding box center [630, 390] width 220 height 25
click at [542, 410] on div "Integrations" at bounding box center [630, 414] width 205 height 20
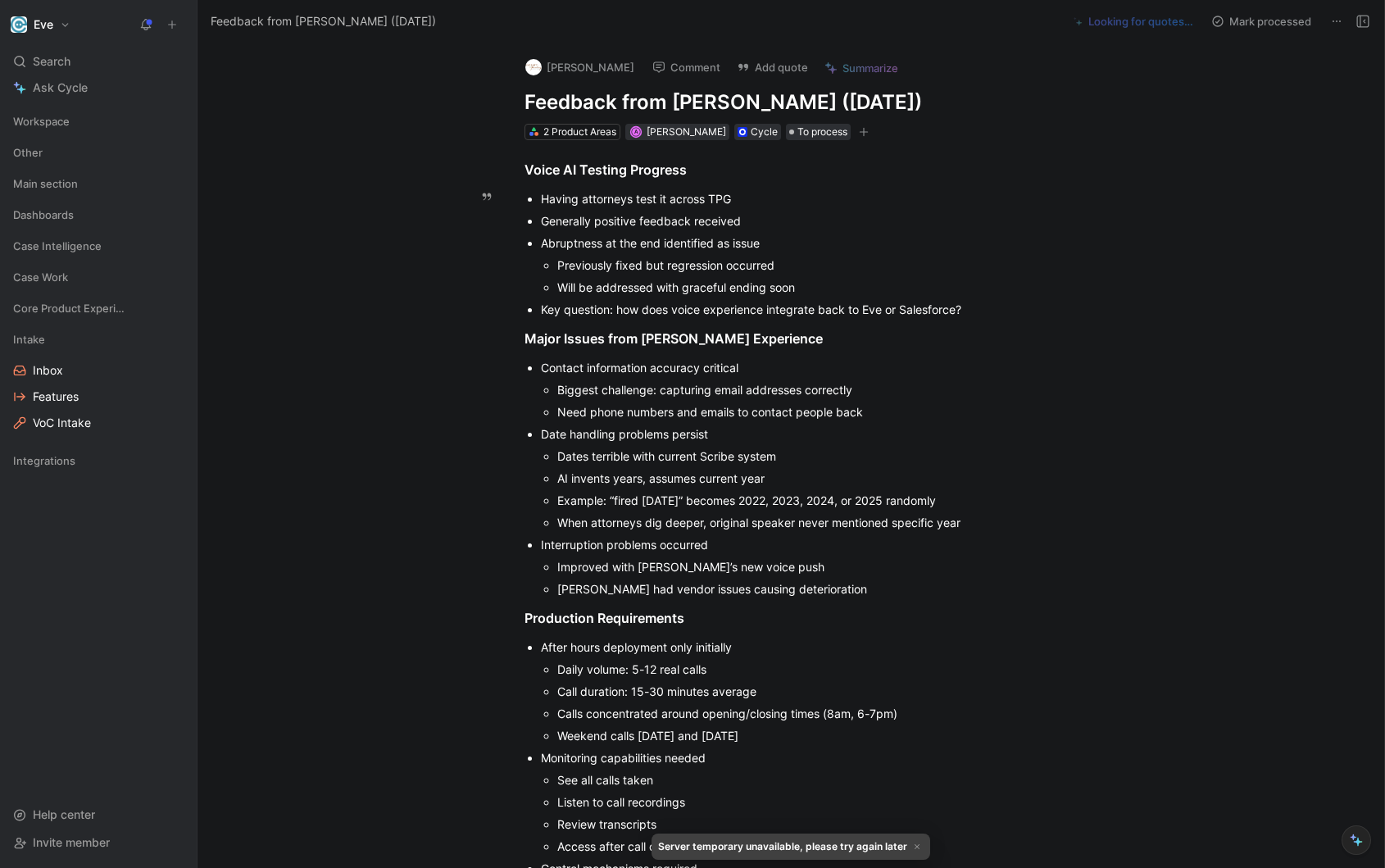
click at [824, 235] on div "Abruptness at the end identified as issue" at bounding box center [816, 243] width 551 height 17
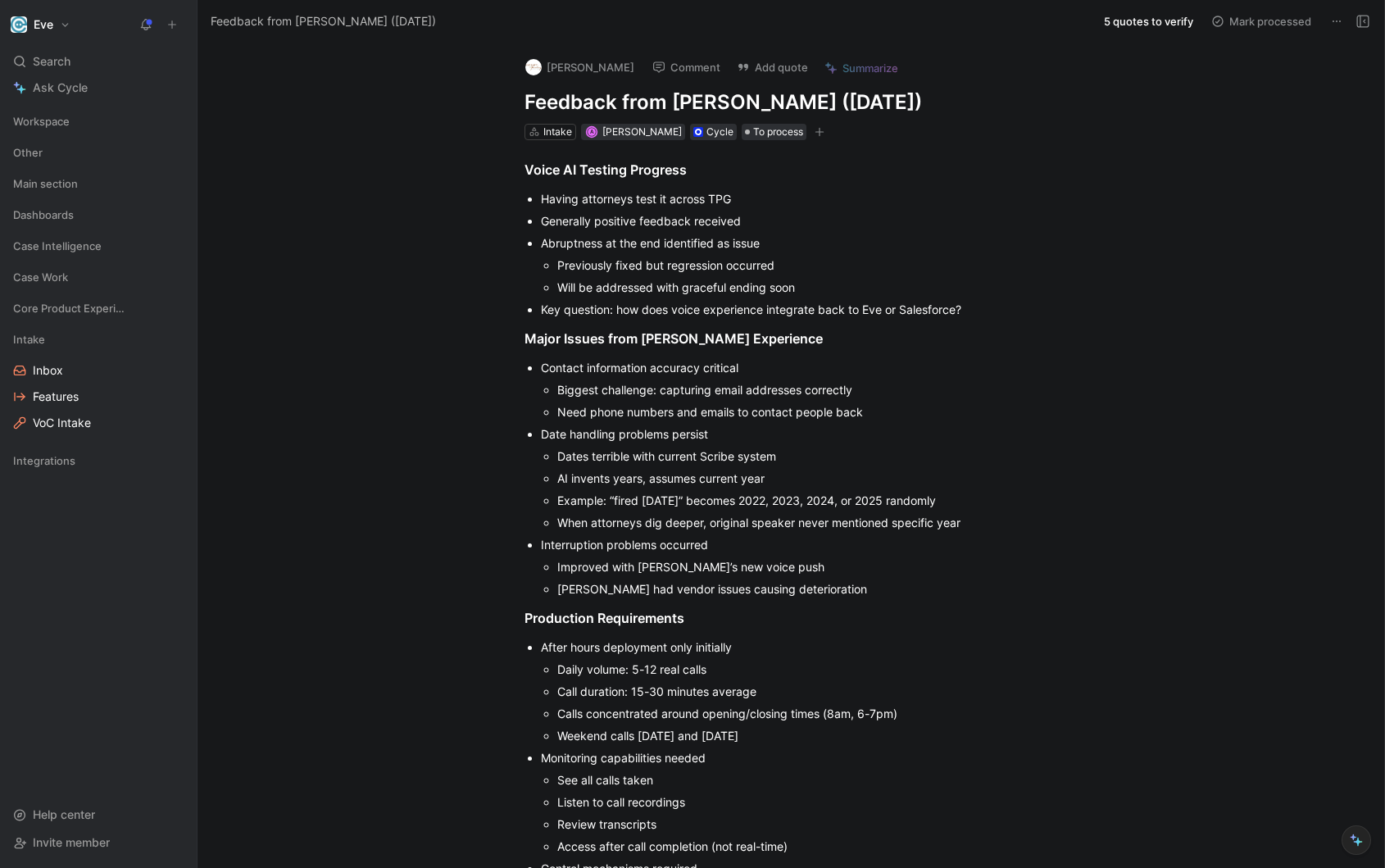
click at [1166, 17] on button "5 quotes to verify" at bounding box center [1148, 21] width 104 height 23
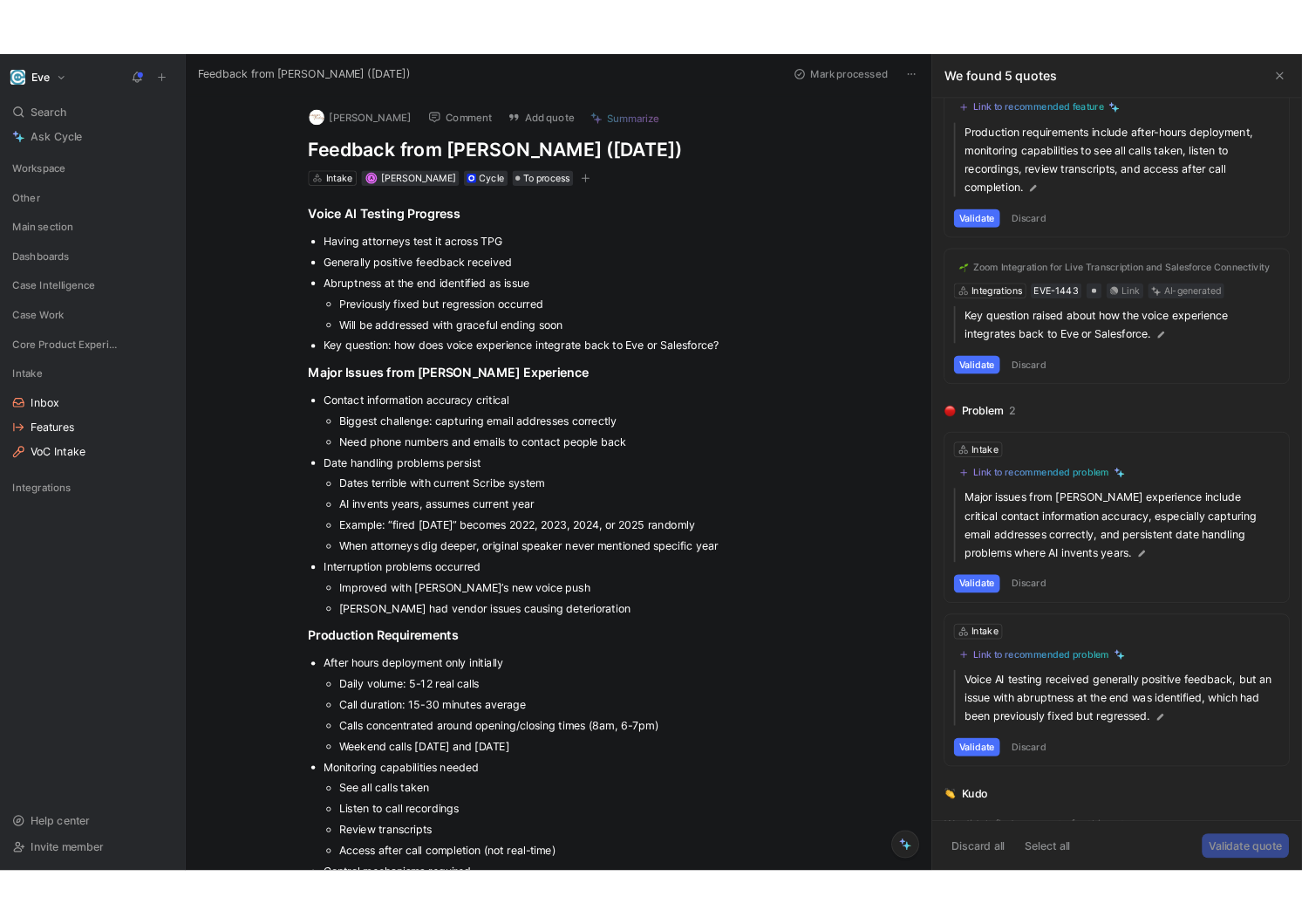
scroll to position [286, 0]
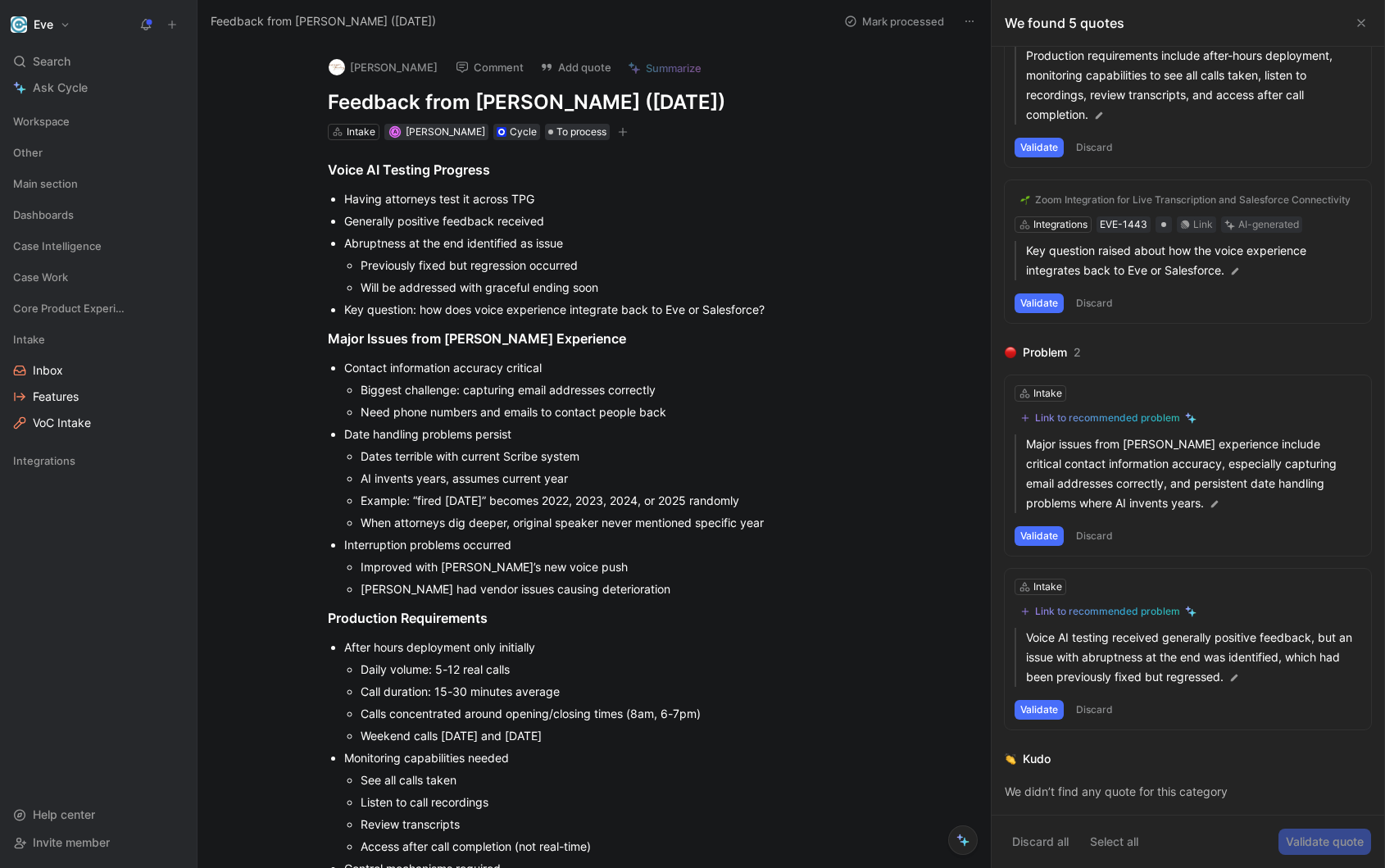
click at [1076, 794] on div "We didn’t find any quote for this category" at bounding box center [1187, 792] width 366 height 20
